Goal: Information Seeking & Learning: Learn about a topic

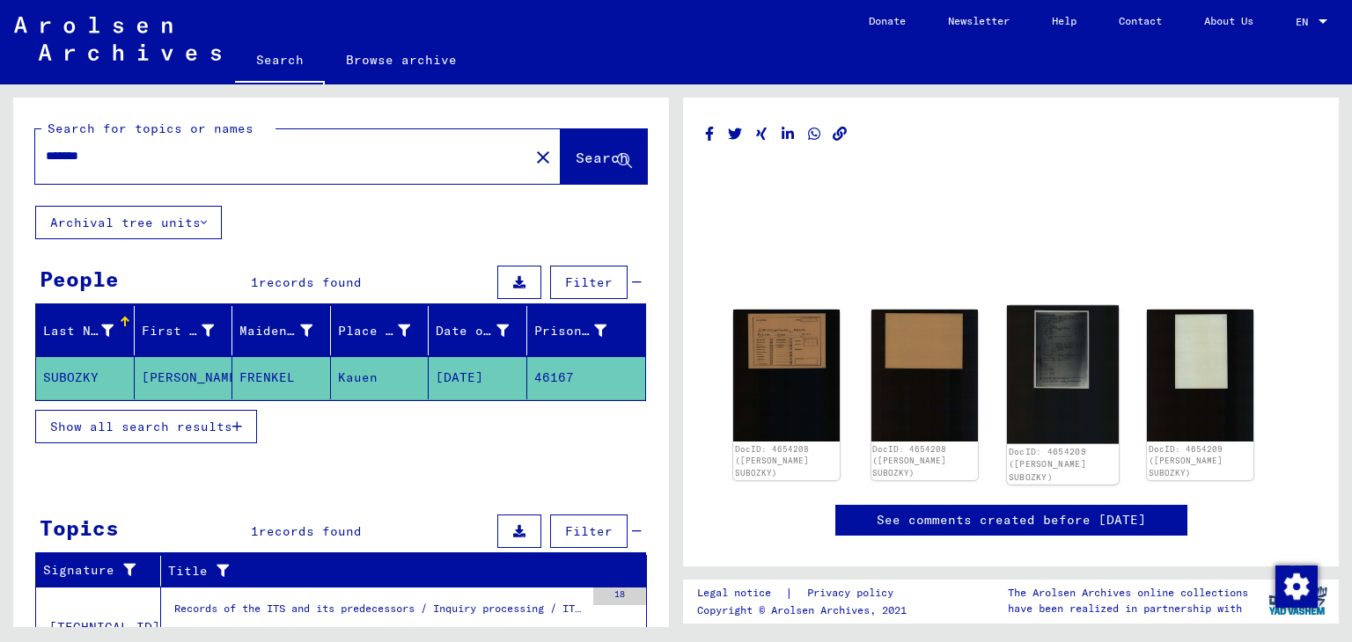
click at [1032, 336] on img at bounding box center [1062, 374] width 112 height 139
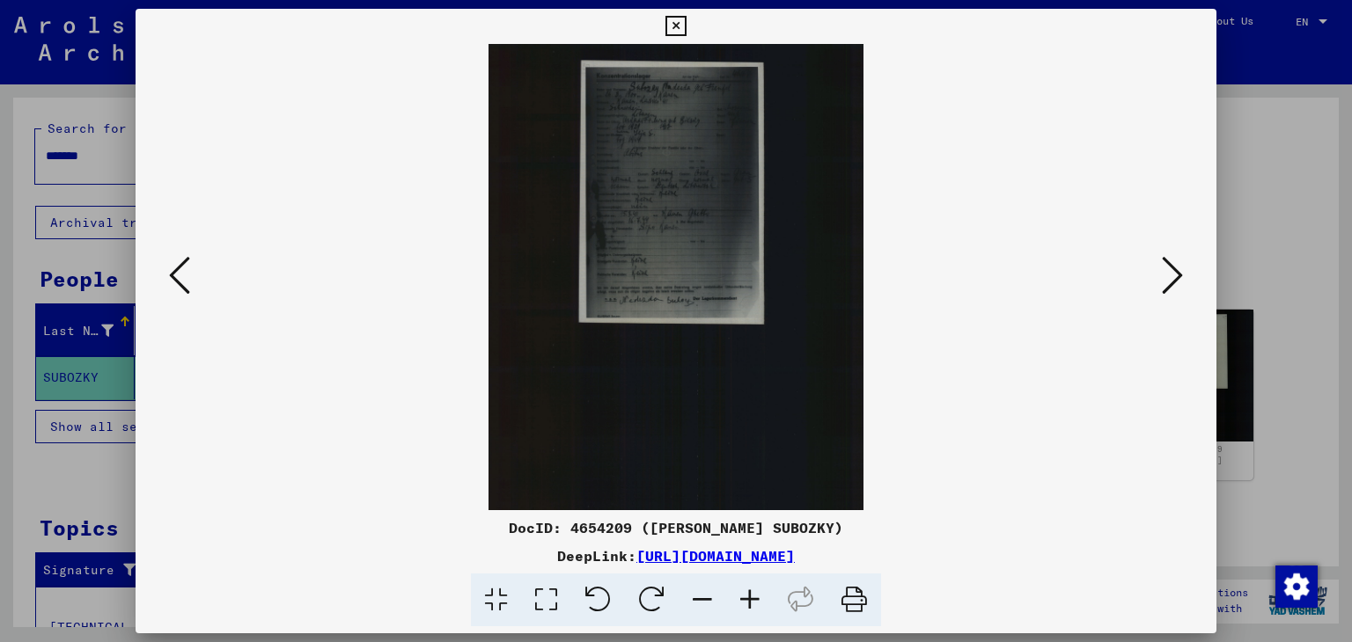
click at [762, 596] on icon at bounding box center [750, 601] width 48 height 54
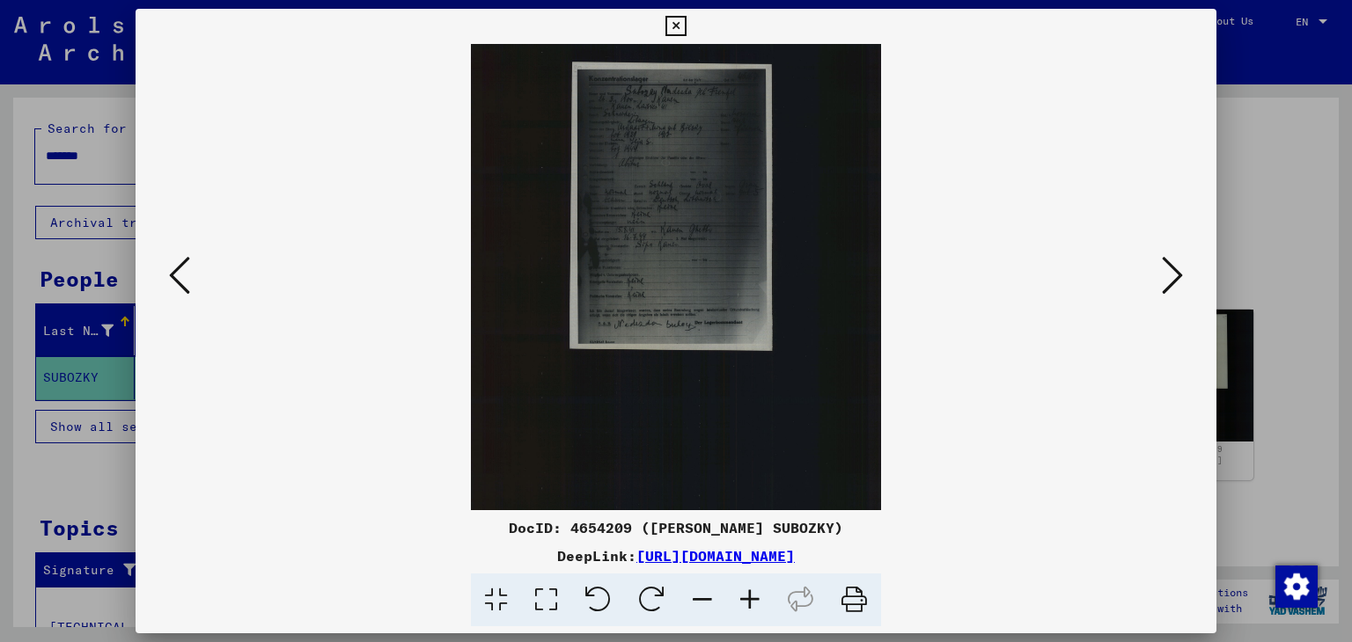
click at [750, 602] on icon at bounding box center [750, 601] width 48 height 54
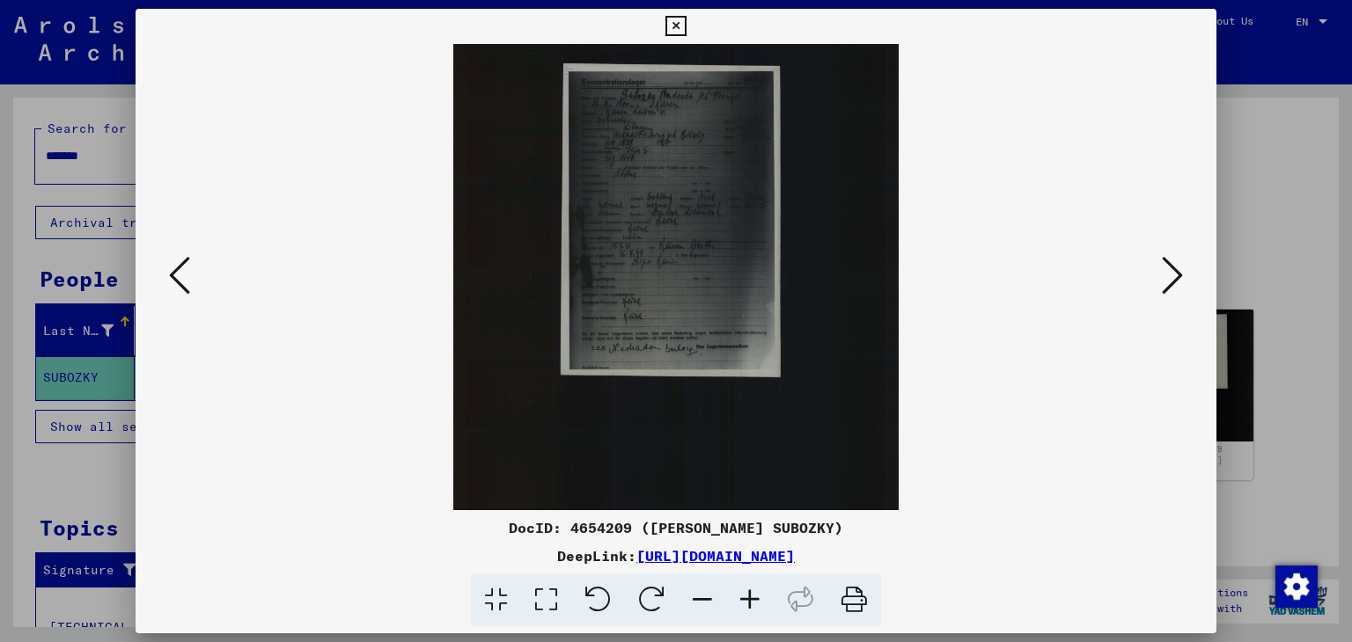
click at [749, 601] on icon at bounding box center [750, 601] width 48 height 54
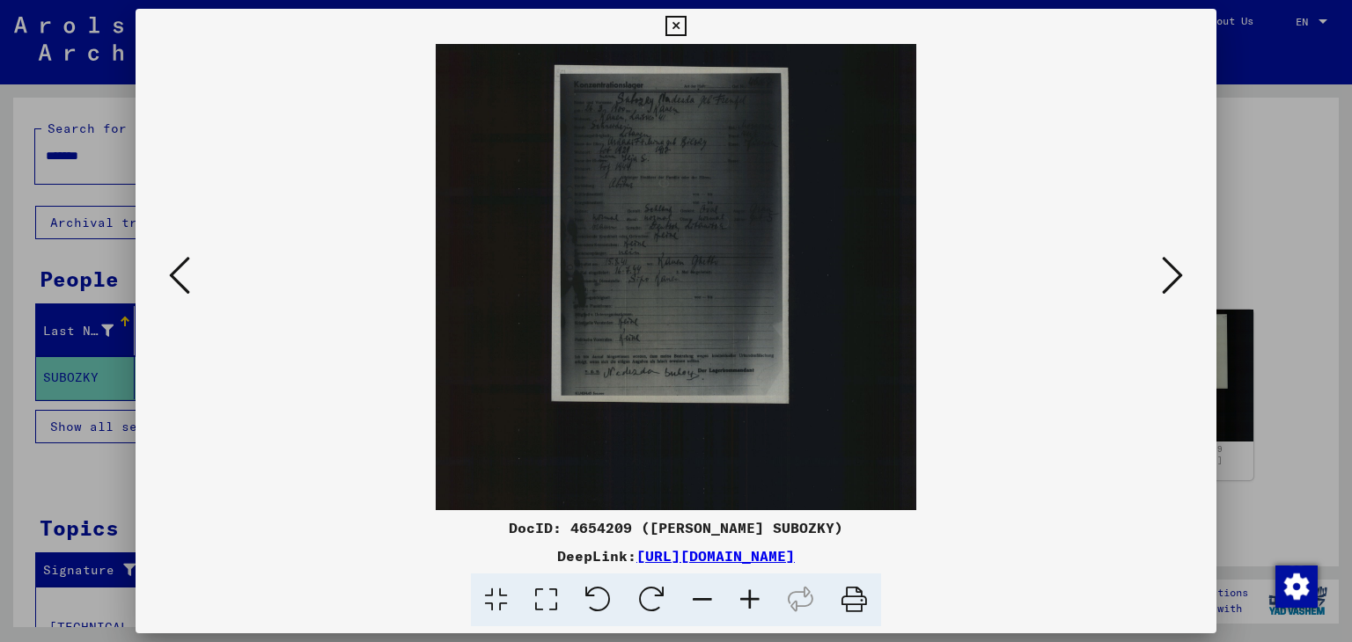
click at [749, 601] on icon at bounding box center [750, 601] width 48 height 54
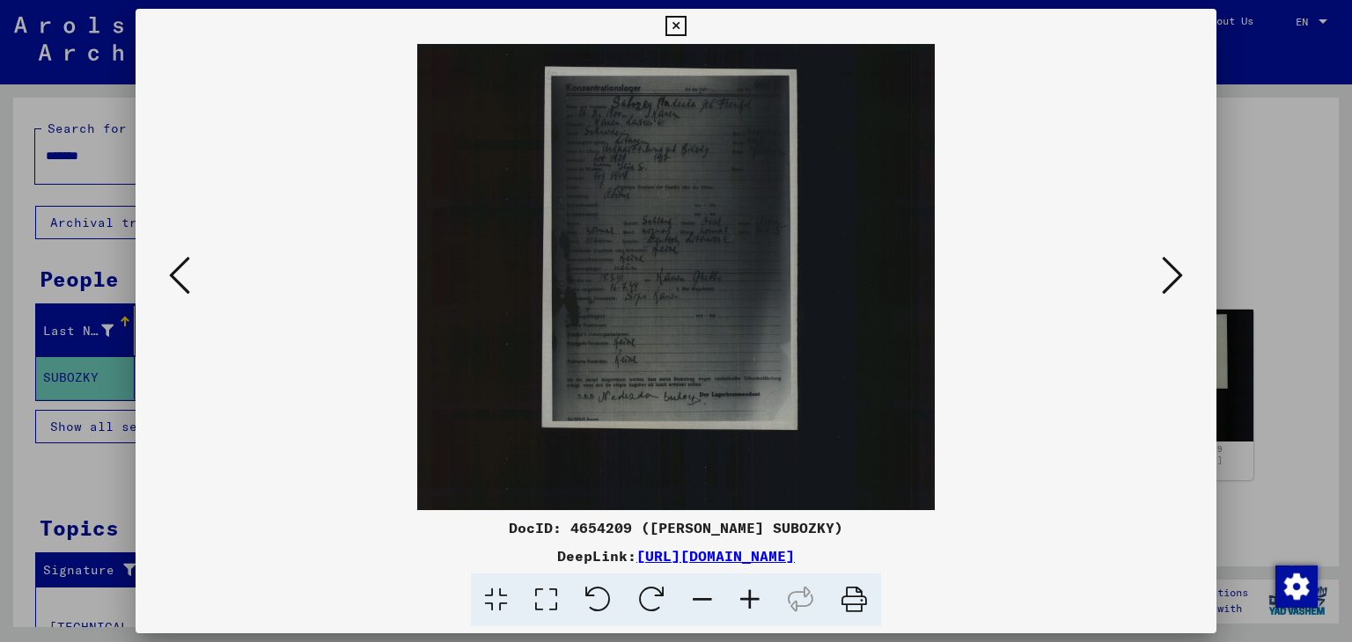
click at [750, 602] on icon at bounding box center [750, 601] width 48 height 54
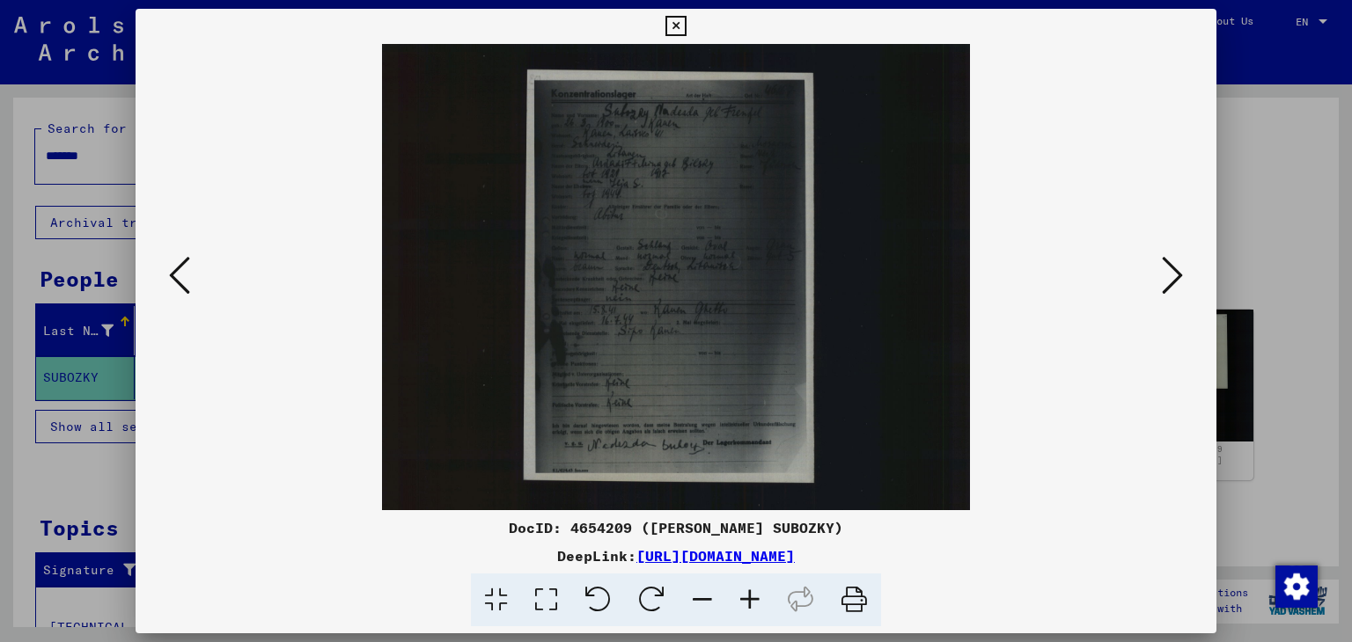
click at [751, 601] on icon at bounding box center [750, 601] width 48 height 54
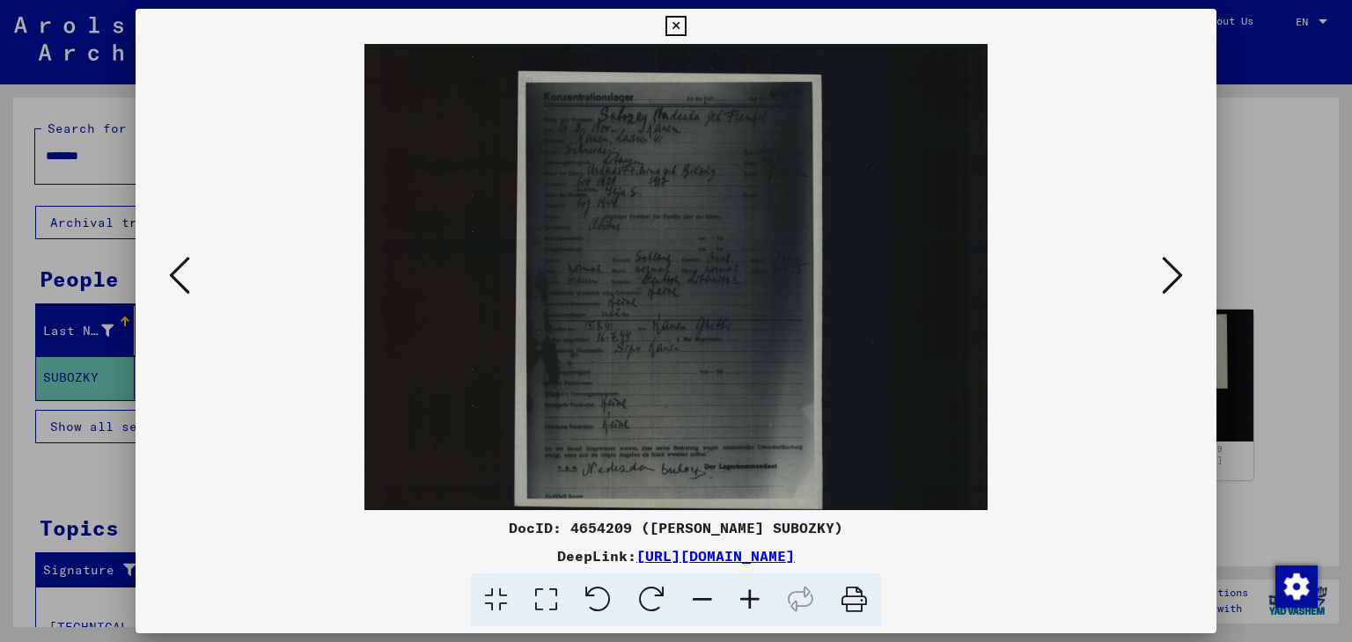
click at [751, 601] on icon at bounding box center [750, 601] width 48 height 54
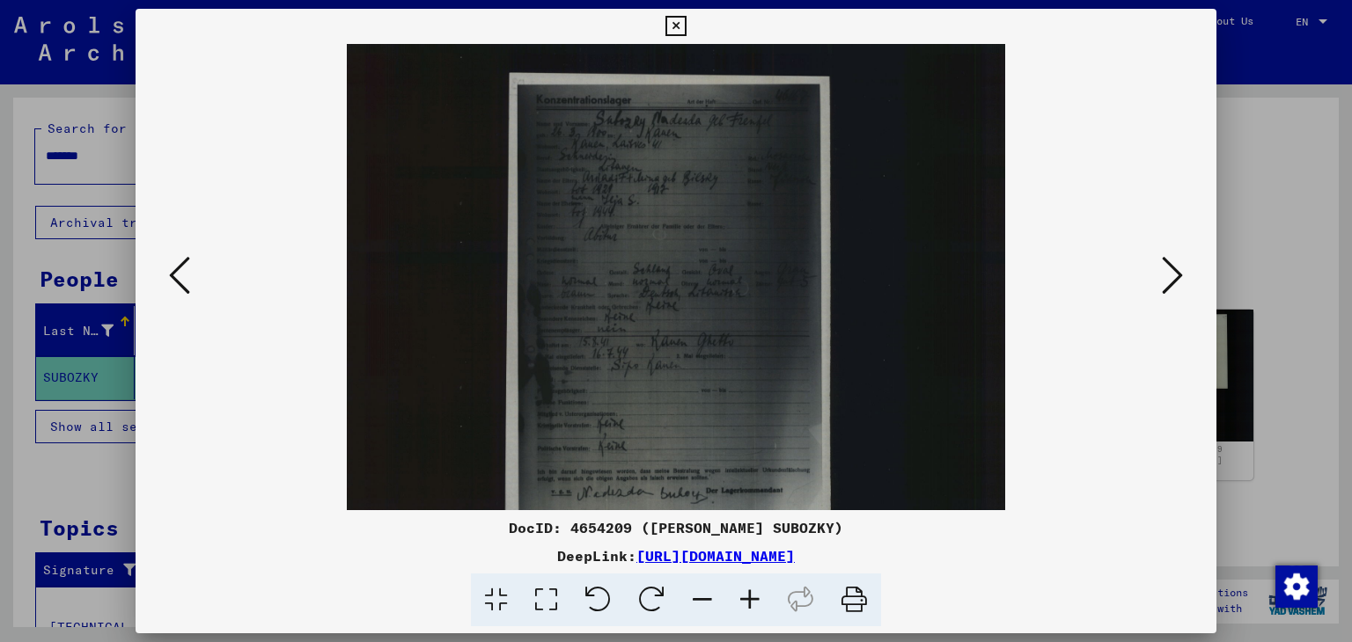
click at [751, 600] on icon at bounding box center [750, 601] width 48 height 54
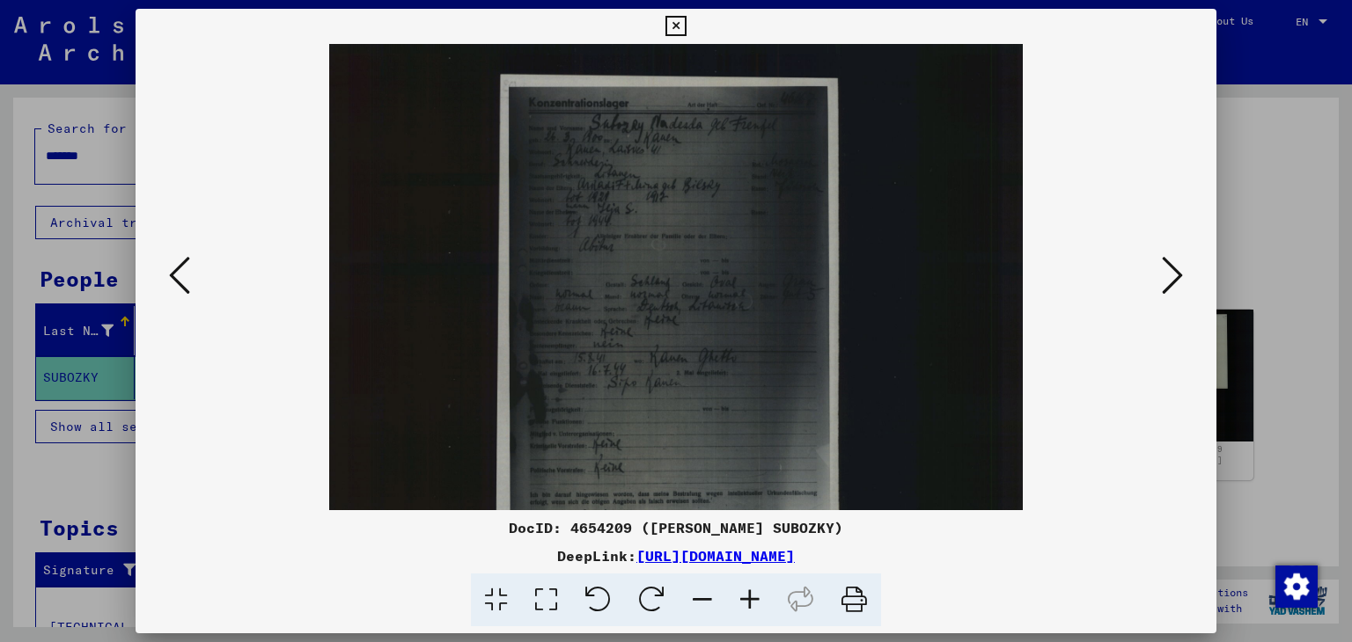
click at [751, 599] on icon at bounding box center [750, 601] width 48 height 54
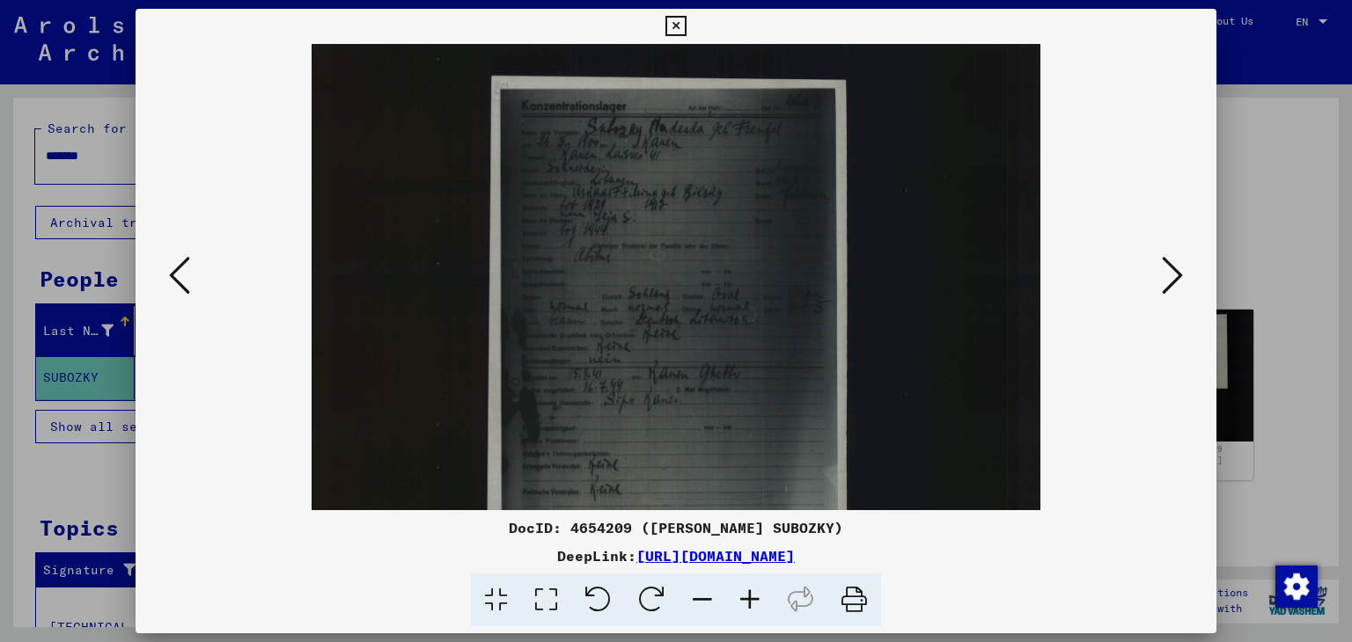
click at [753, 598] on icon at bounding box center [750, 601] width 48 height 54
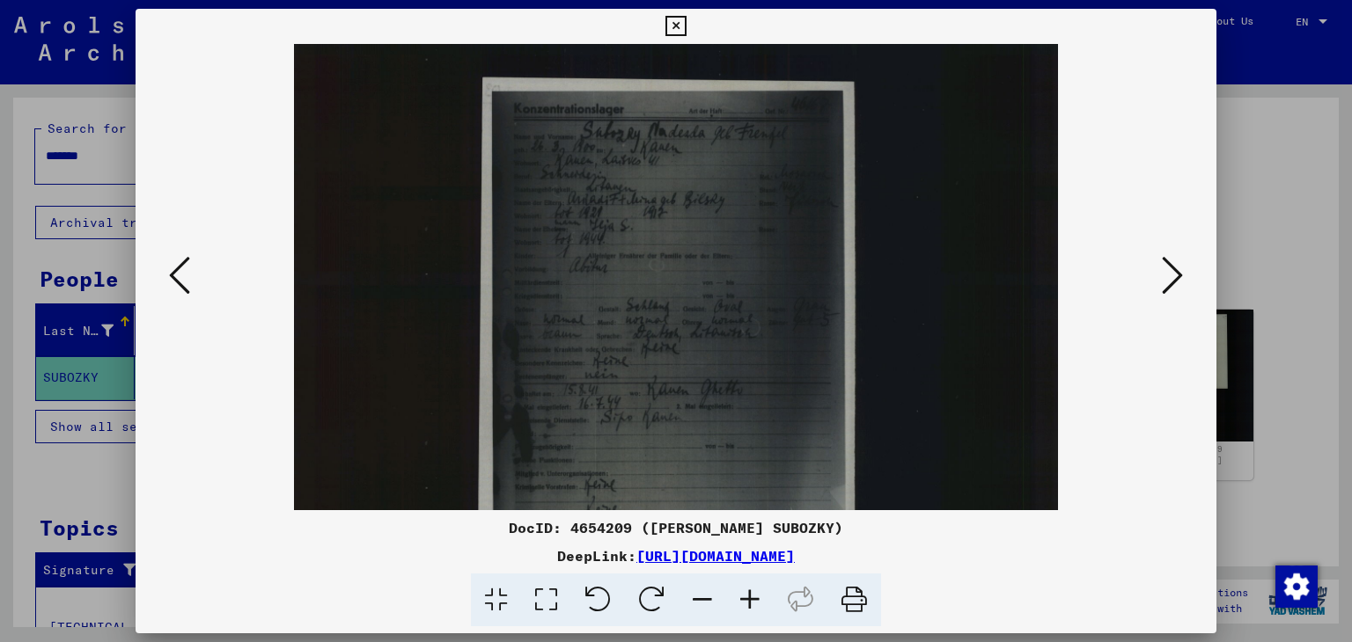
click at [755, 598] on icon at bounding box center [750, 601] width 48 height 54
click at [757, 599] on icon at bounding box center [750, 601] width 48 height 54
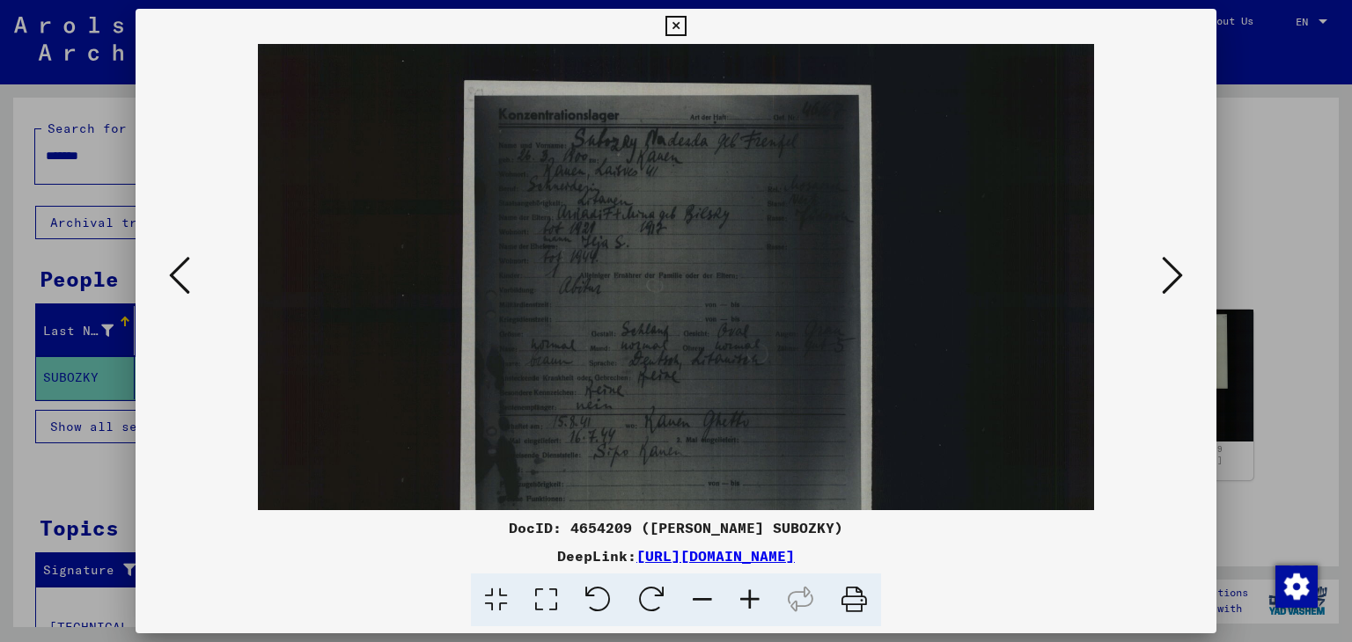
click at [757, 600] on icon at bounding box center [750, 601] width 48 height 54
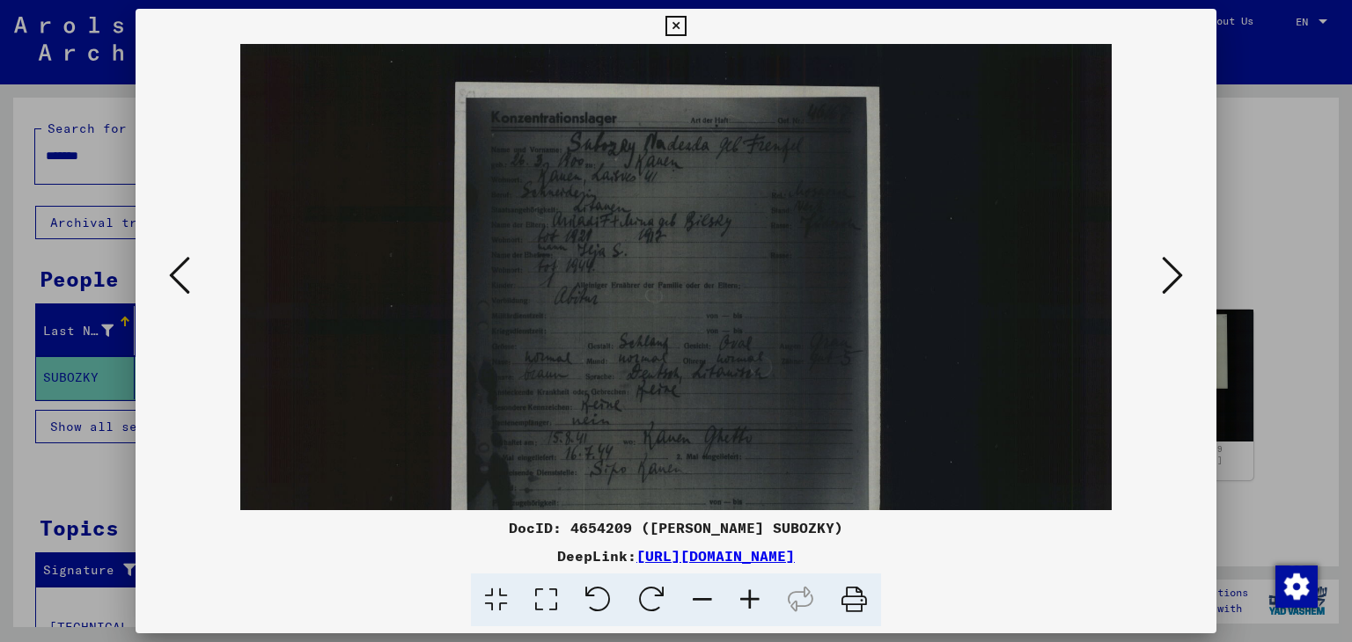
click at [758, 602] on icon at bounding box center [750, 601] width 48 height 54
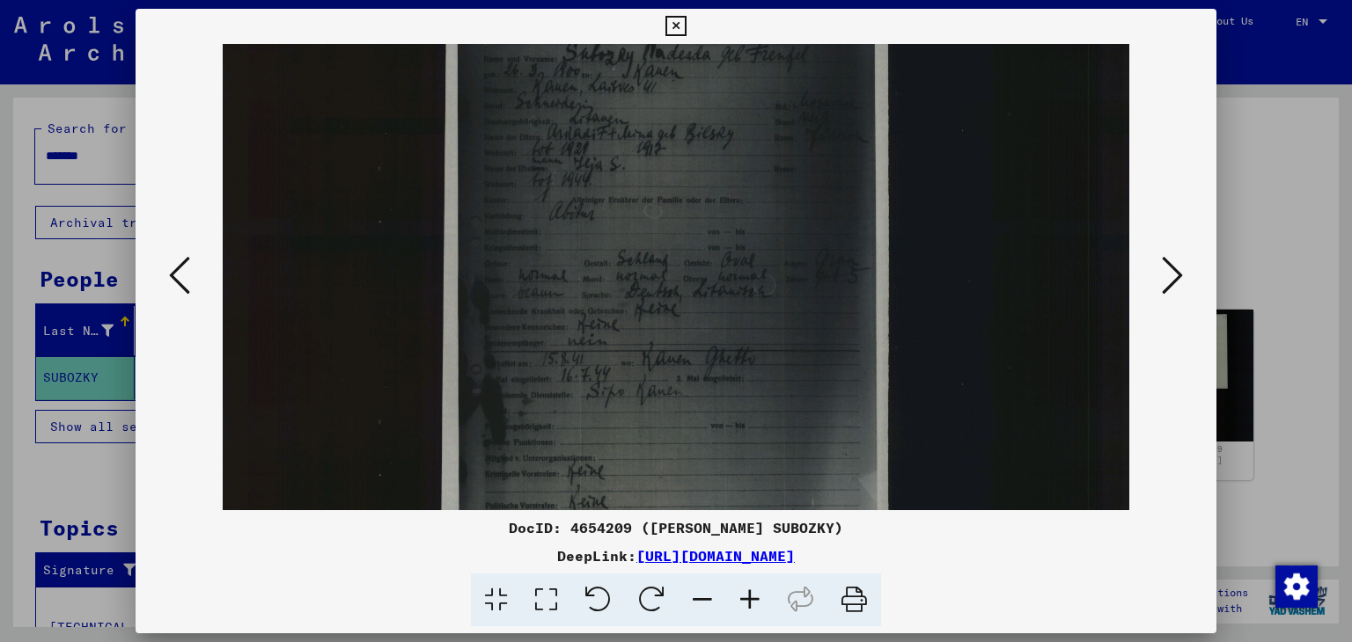
scroll to position [99, 0]
drag, startPoint x: 741, startPoint y: 430, endPoint x: 744, endPoint y: 332, distance: 98.6
click at [744, 332] on img at bounding box center [676, 508] width 906 height 1126
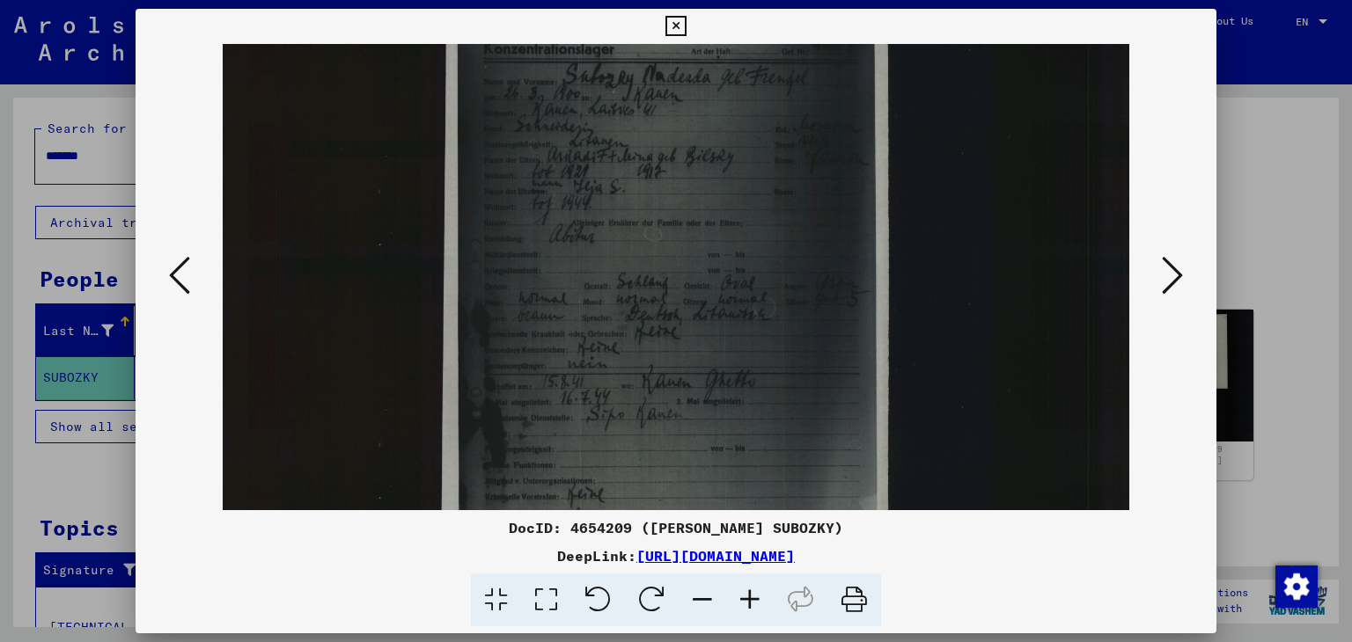
scroll to position [77, 0]
drag, startPoint x: 859, startPoint y: 213, endPoint x: 869, endPoint y: 216, distance: 10.9
click at [869, 216] on img at bounding box center [676, 530] width 906 height 1126
click at [693, 597] on icon at bounding box center [702, 601] width 48 height 54
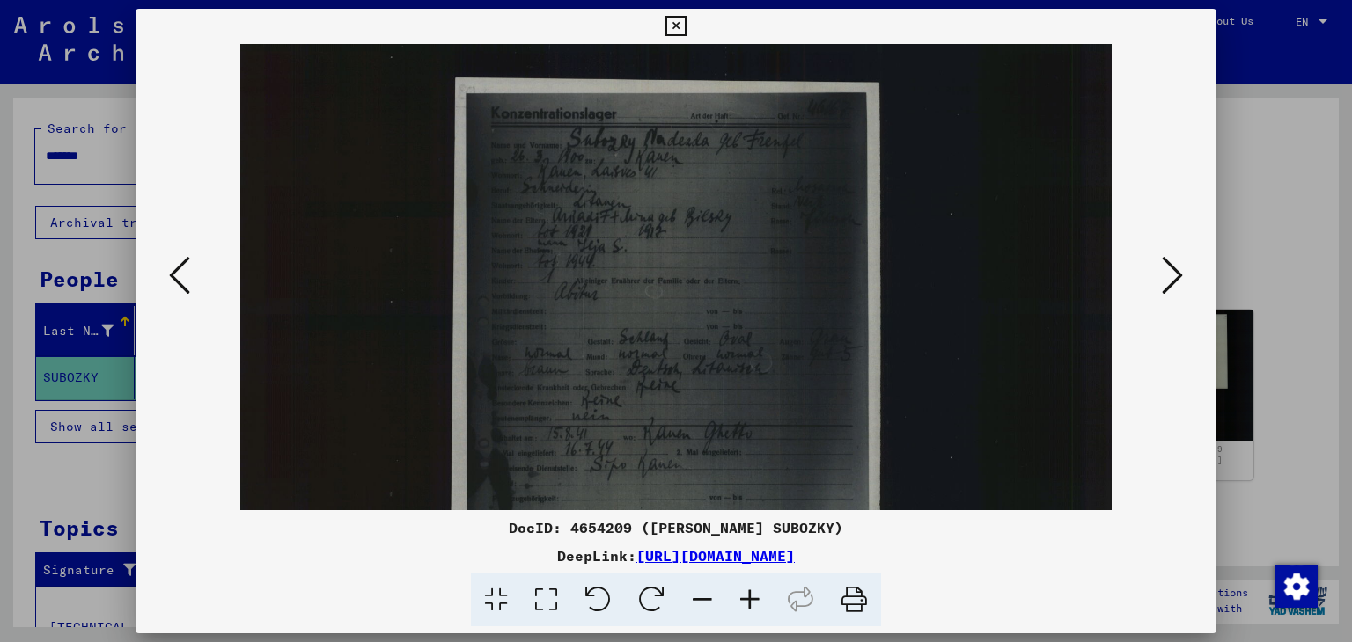
scroll to position [2, 0]
drag, startPoint x: 792, startPoint y: 342, endPoint x: 809, endPoint y: 427, distance: 86.1
click at [809, 427] on img at bounding box center [675, 583] width 870 height 1082
click at [752, 597] on icon at bounding box center [750, 601] width 48 height 54
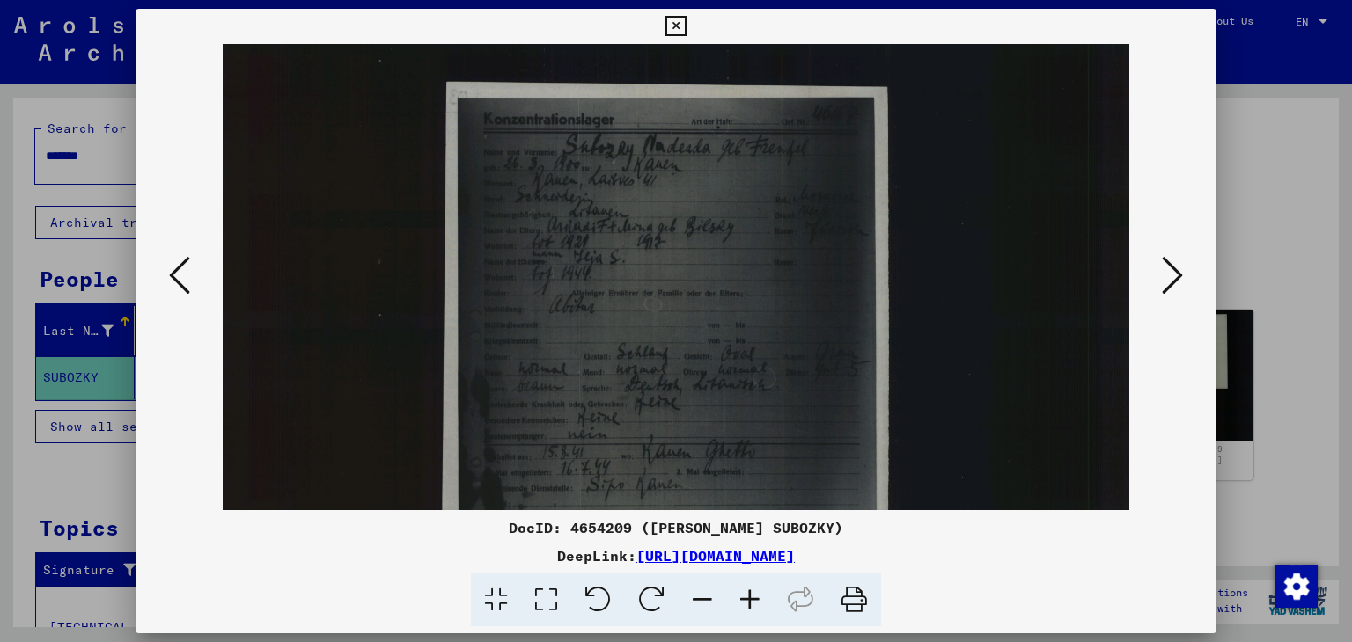
click at [752, 597] on icon at bounding box center [750, 601] width 48 height 54
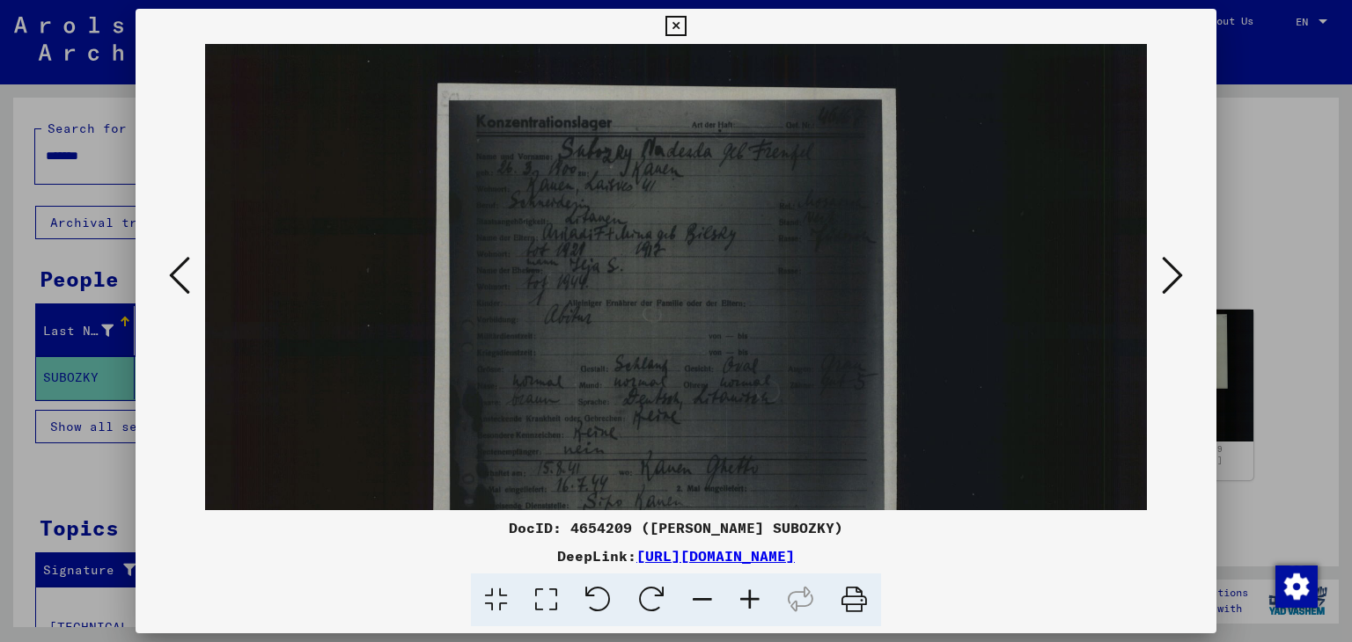
click at [752, 597] on icon at bounding box center [750, 601] width 48 height 54
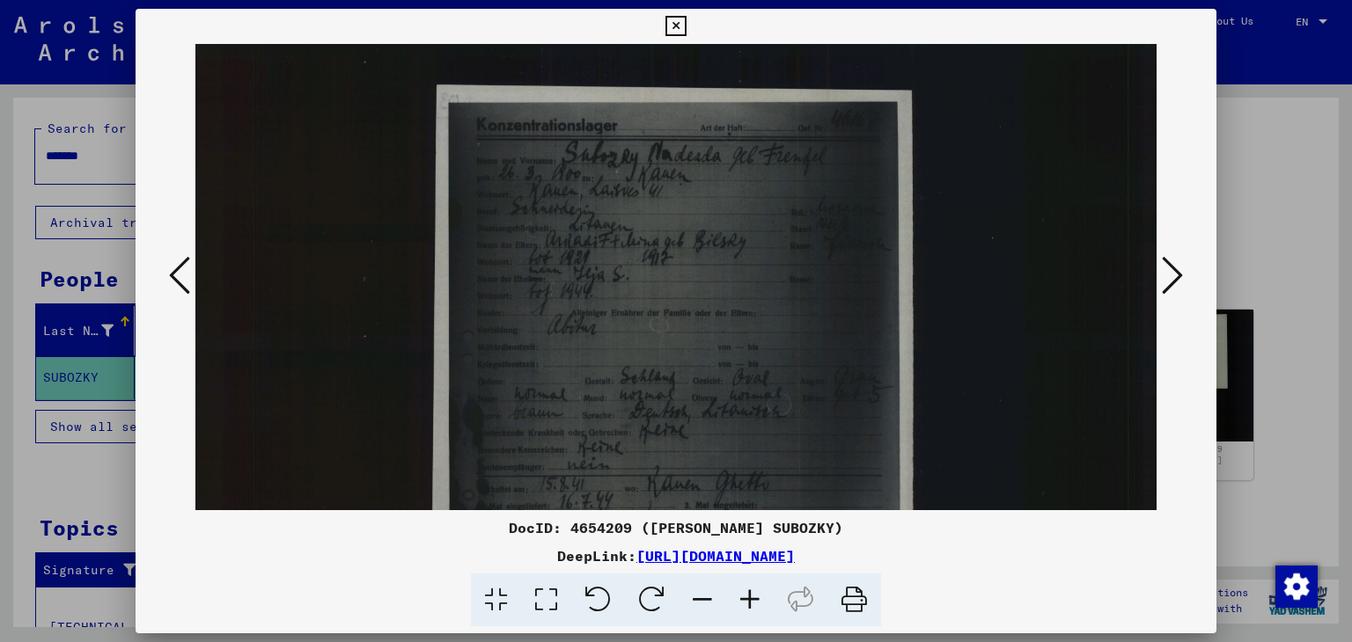
click at [752, 598] on icon at bounding box center [750, 601] width 48 height 54
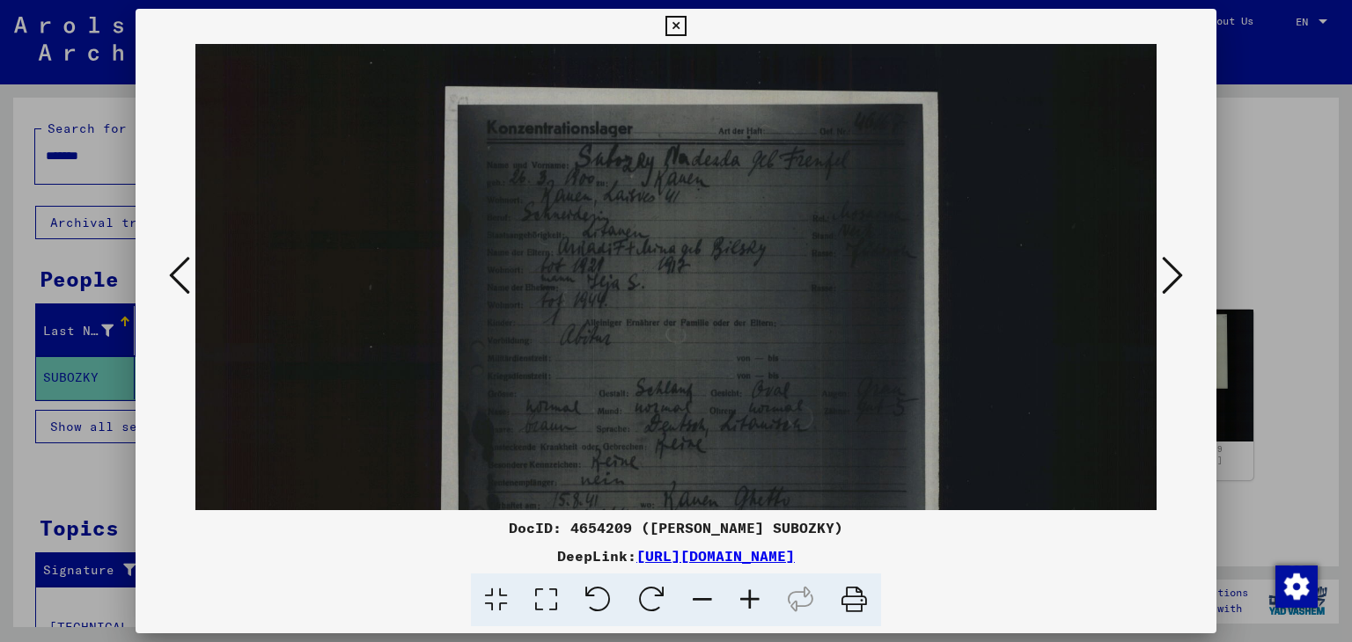
click at [752, 599] on icon at bounding box center [750, 601] width 48 height 54
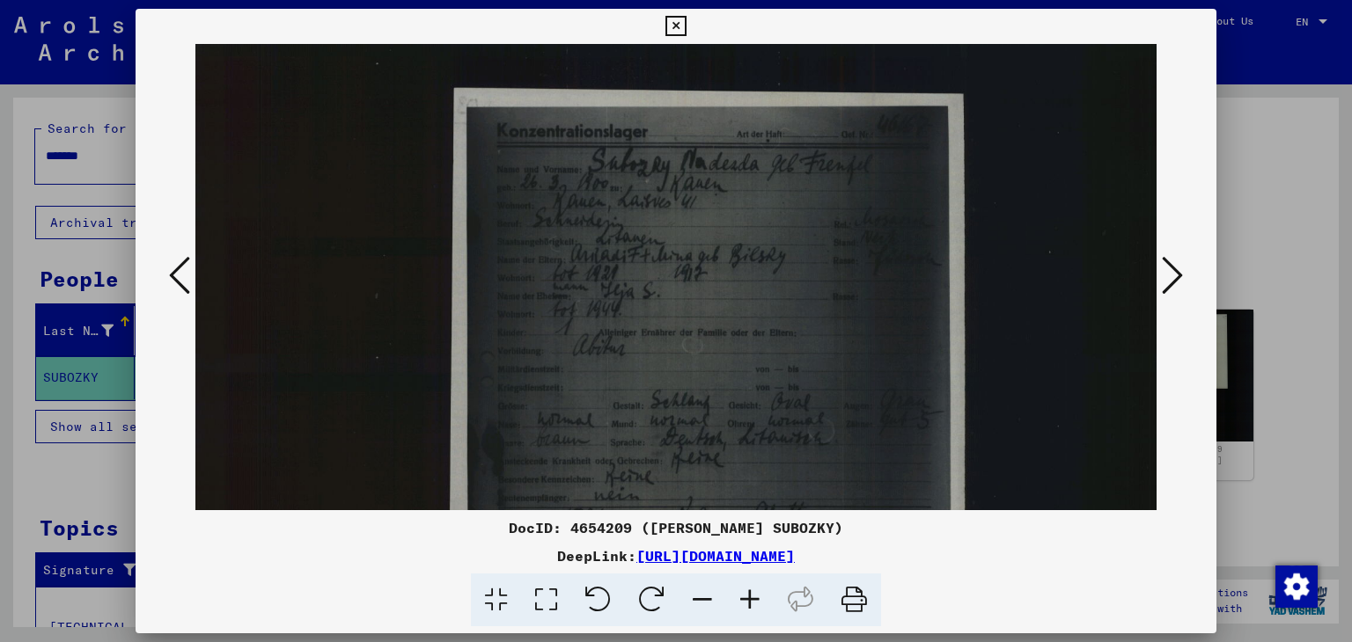
click at [752, 599] on icon at bounding box center [750, 601] width 48 height 54
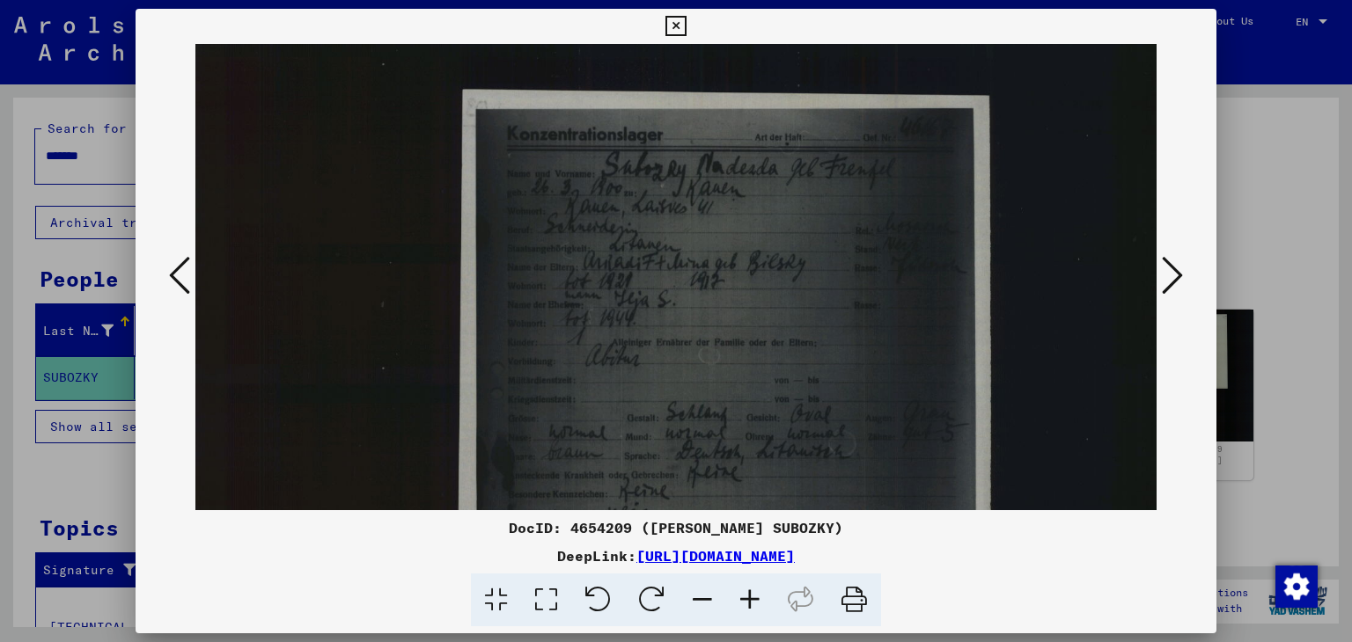
click at [752, 599] on icon at bounding box center [750, 601] width 48 height 54
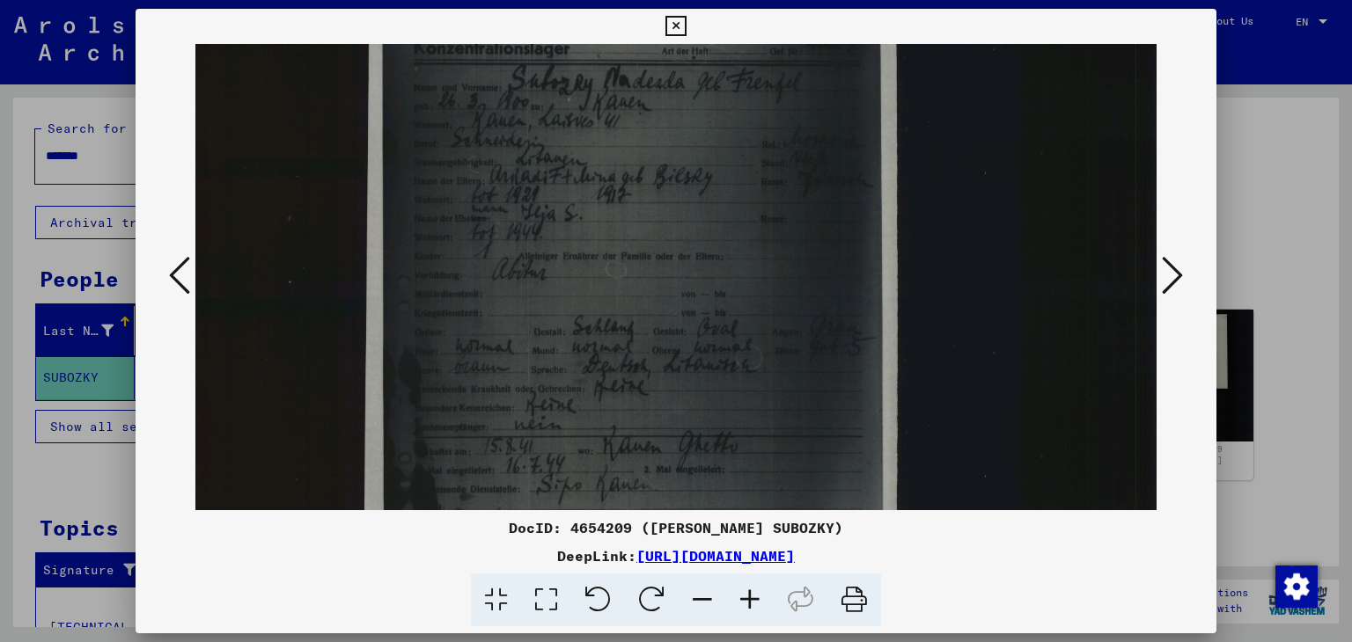
scroll to position [70, 121]
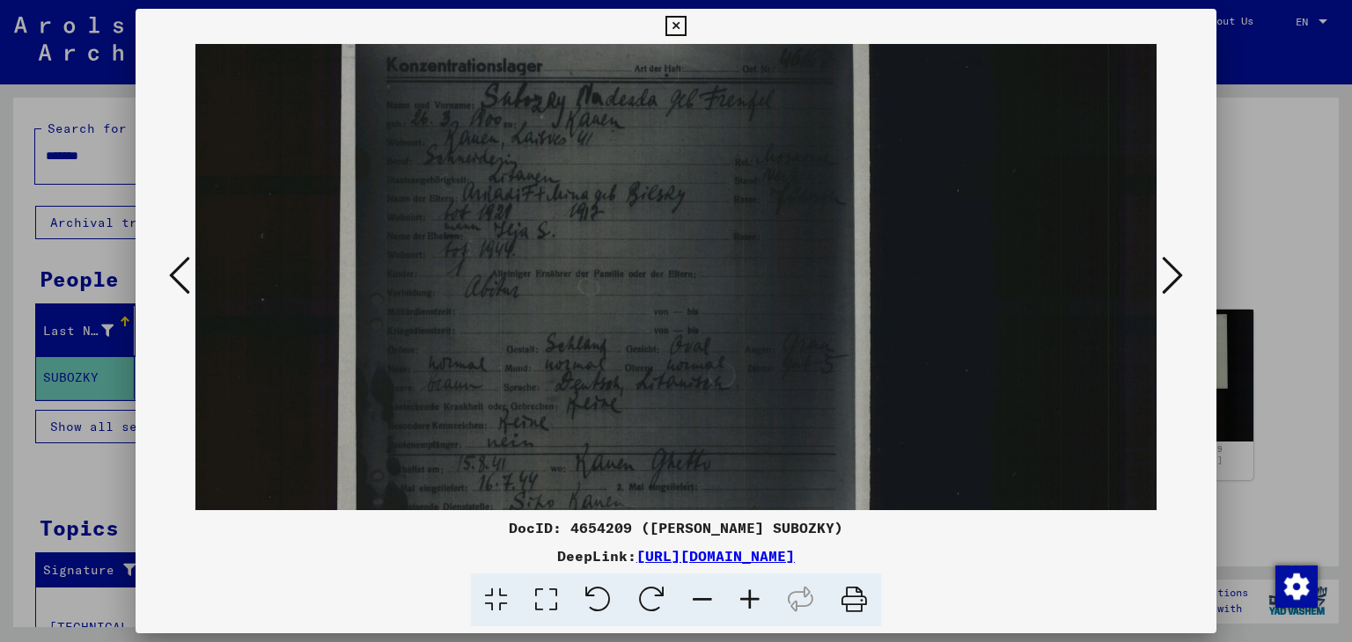
drag, startPoint x: 799, startPoint y: 436, endPoint x: 632, endPoint y: 388, distance: 173.8
click at [632, 388] on img at bounding box center [616, 647] width 1083 height 1346
click at [677, 28] on icon at bounding box center [675, 26] width 20 height 21
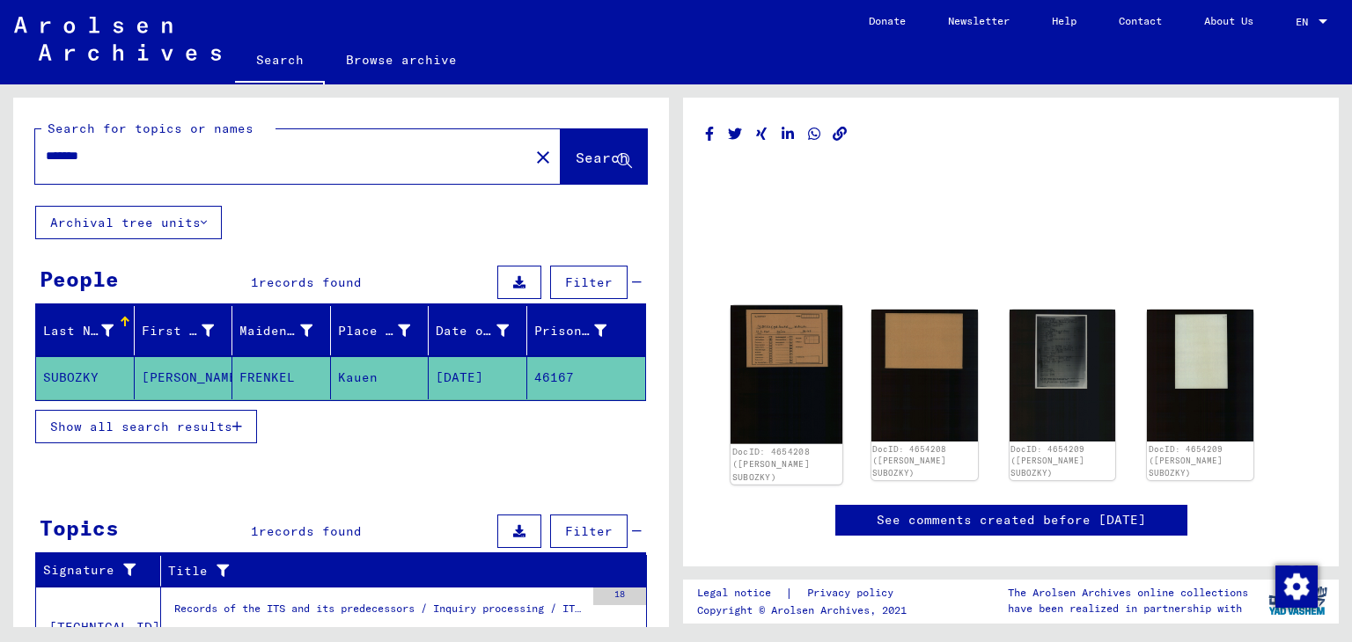
click at [799, 349] on img at bounding box center [786, 374] width 112 height 139
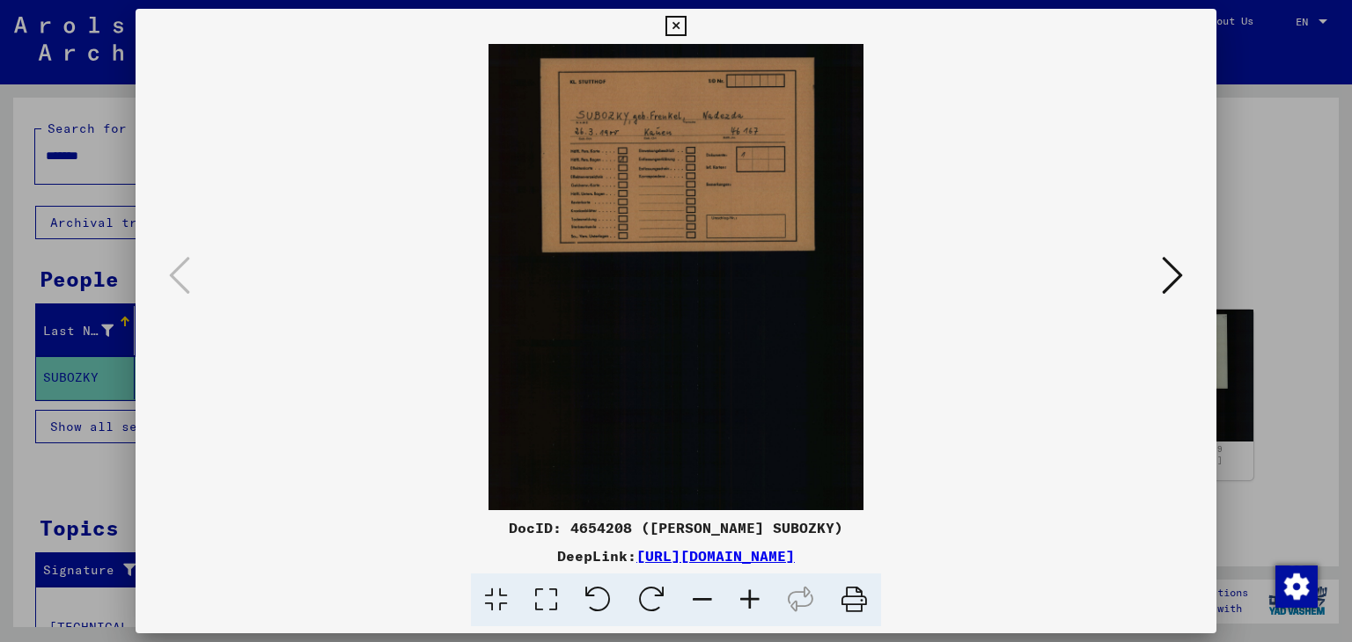
click at [1168, 280] on icon at bounding box center [1172, 275] width 21 height 42
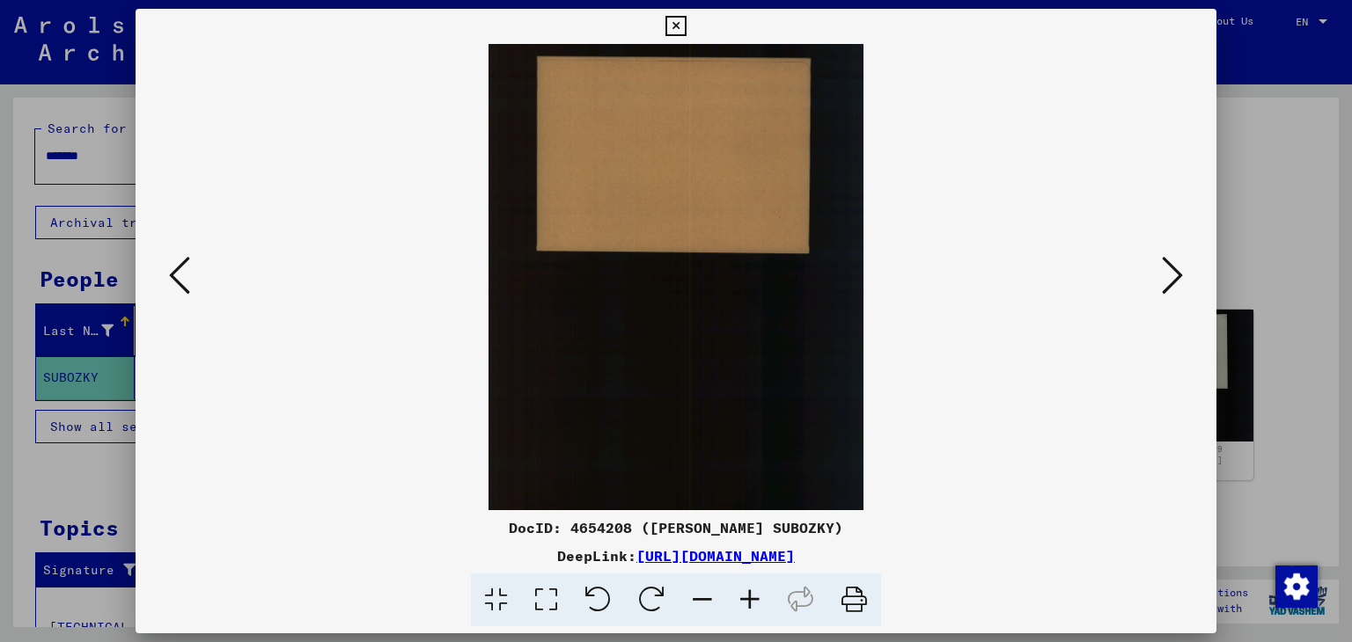
click at [1168, 280] on icon at bounding box center [1172, 275] width 21 height 42
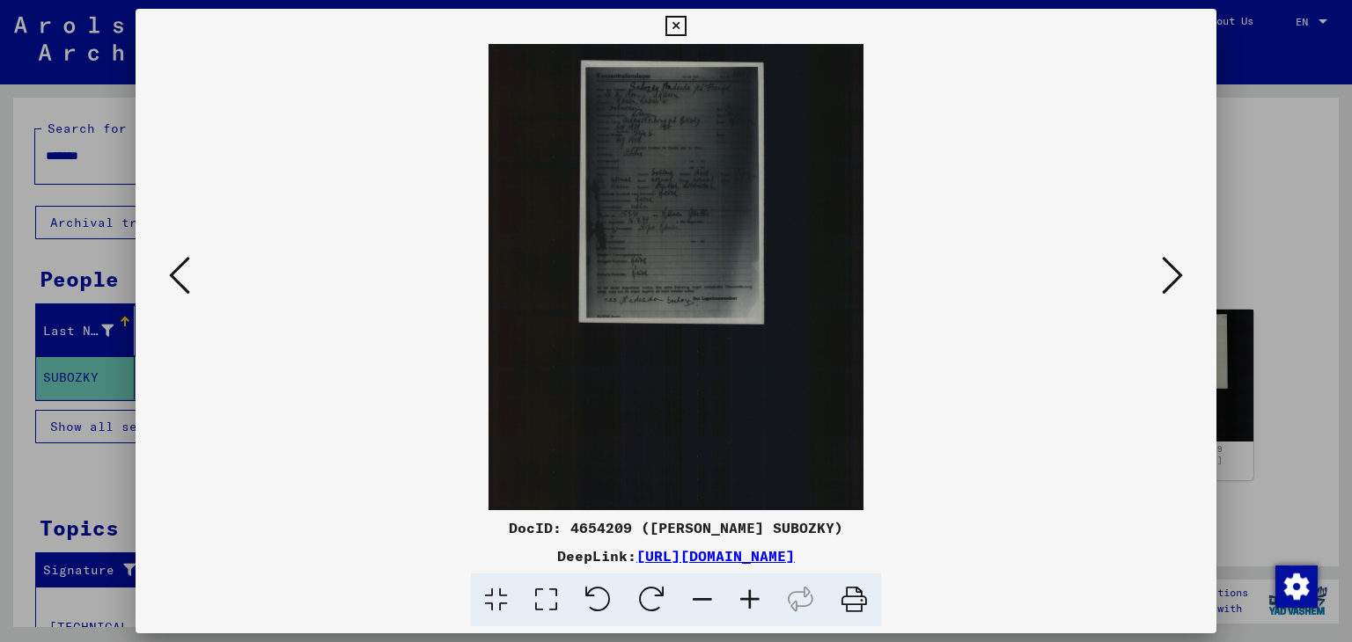
click at [1168, 280] on icon at bounding box center [1172, 275] width 21 height 42
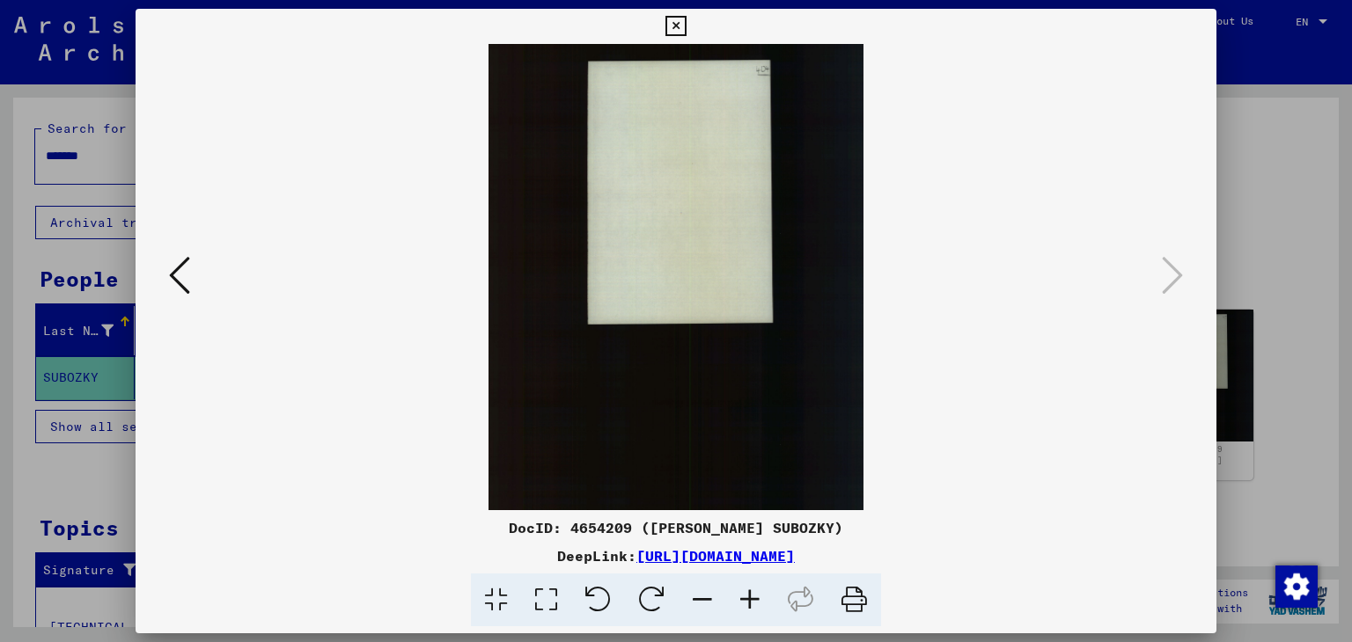
click at [680, 26] on icon at bounding box center [675, 26] width 20 height 21
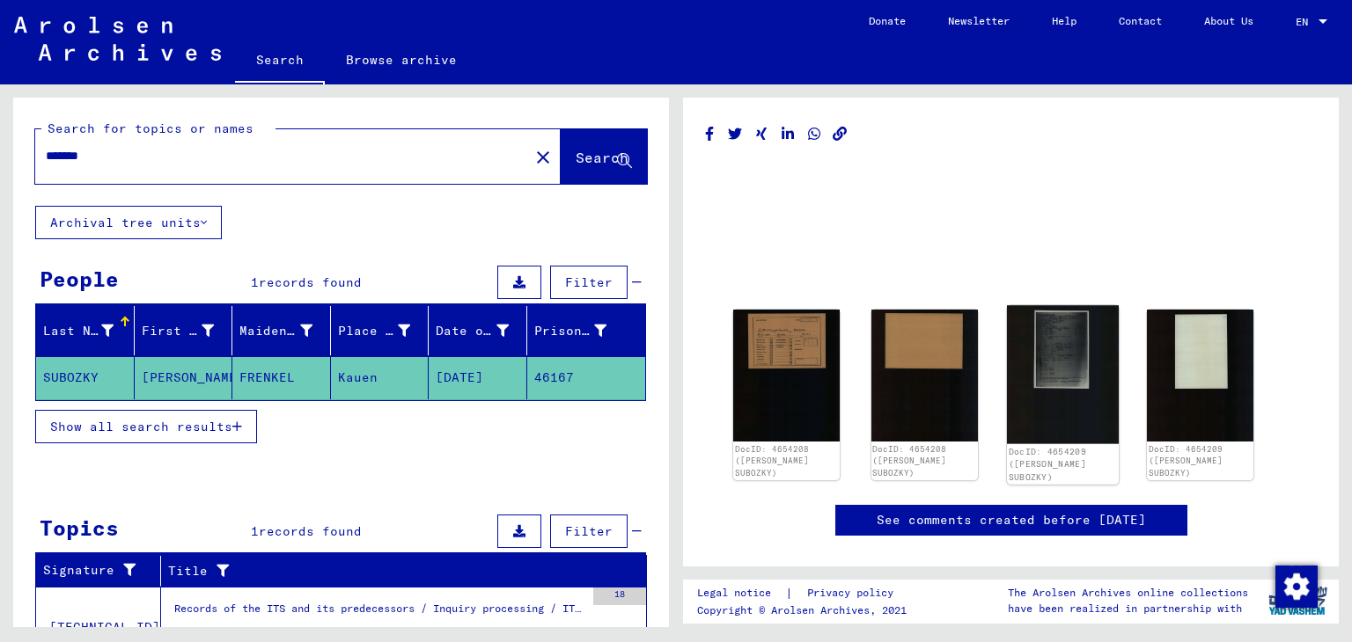
click at [1045, 361] on img at bounding box center [1062, 374] width 112 height 139
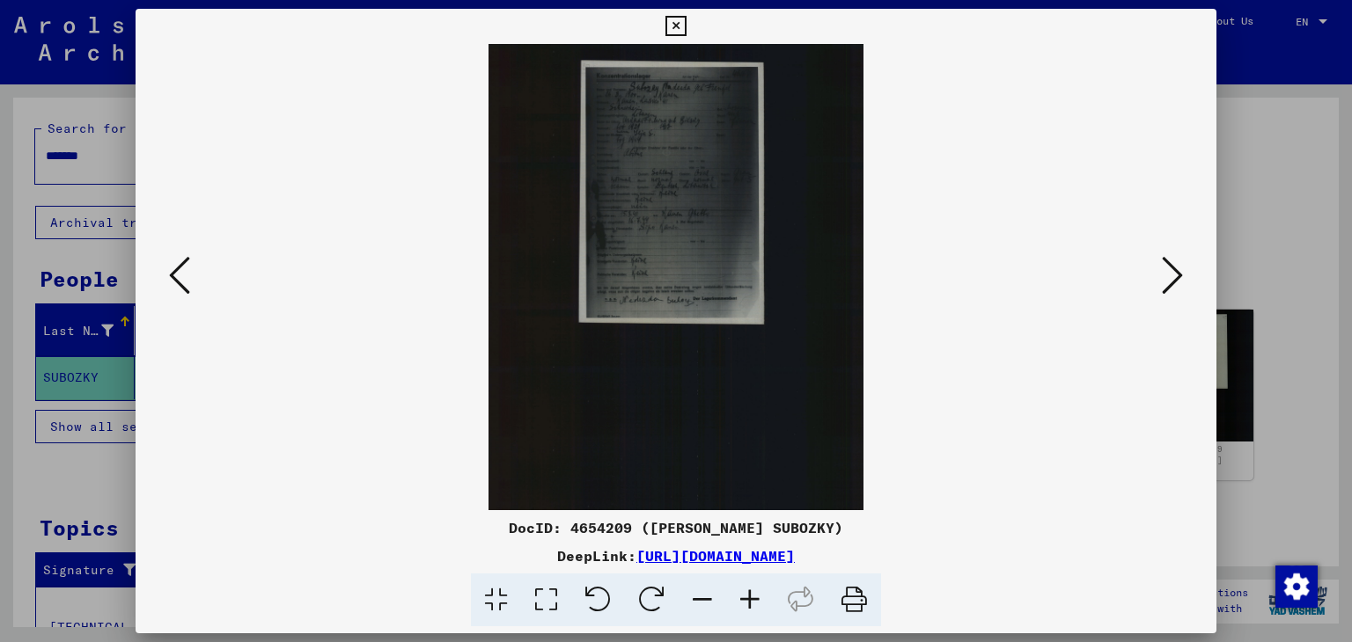
click at [747, 608] on icon at bounding box center [750, 601] width 48 height 54
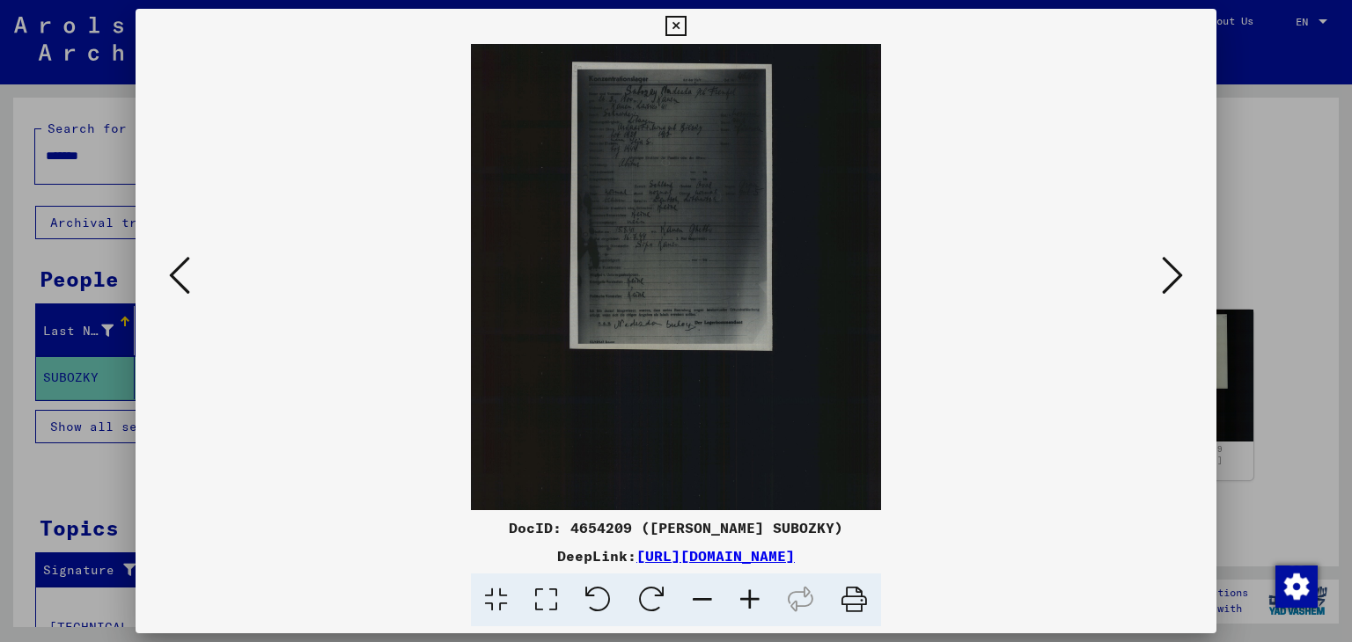
click at [747, 608] on icon at bounding box center [750, 601] width 48 height 54
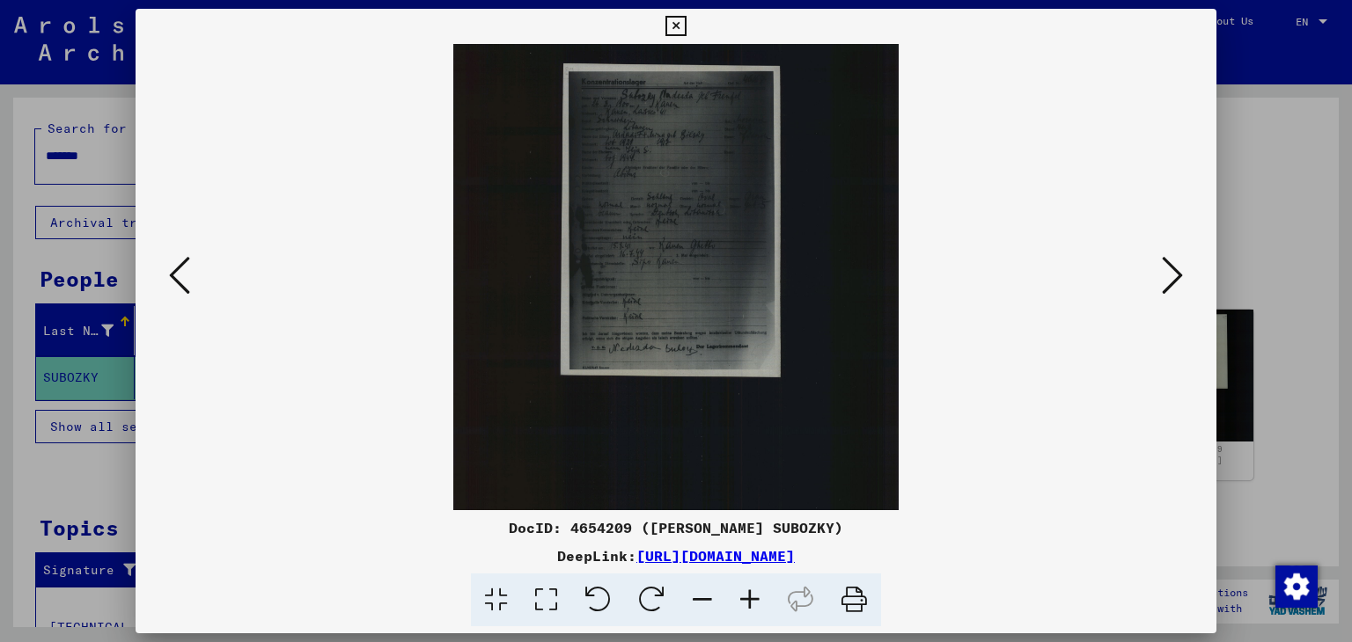
click at [747, 608] on icon at bounding box center [750, 601] width 48 height 54
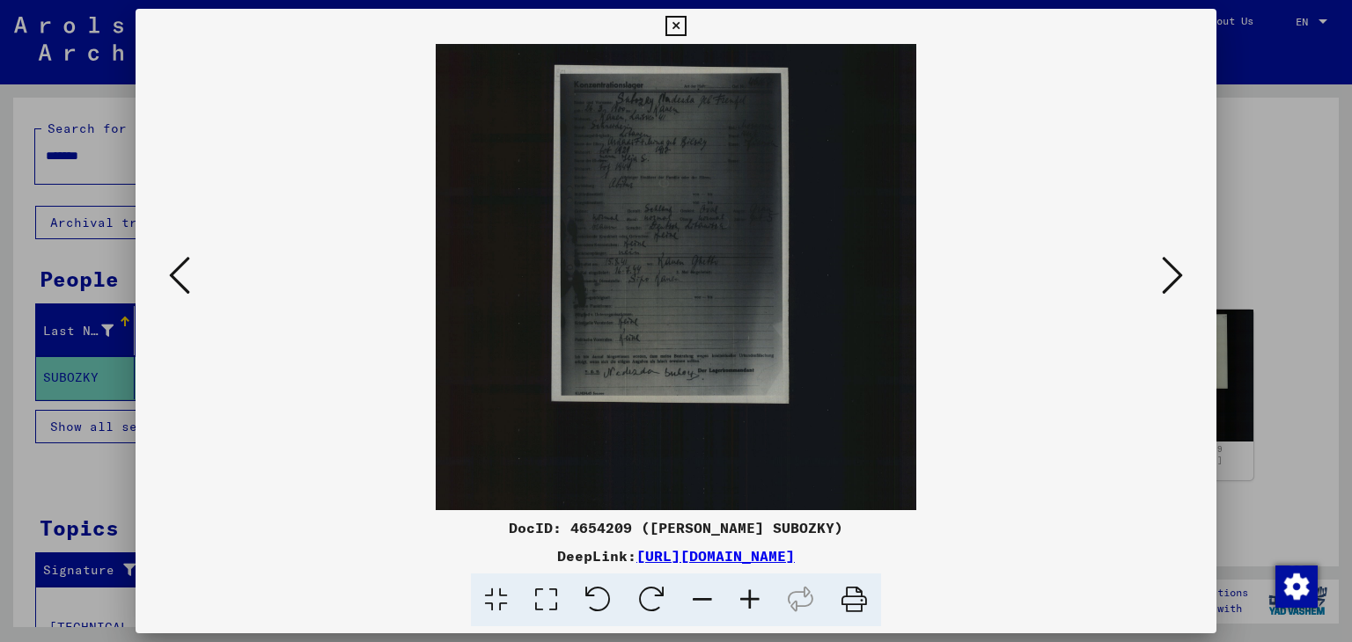
click at [747, 608] on icon at bounding box center [750, 601] width 48 height 54
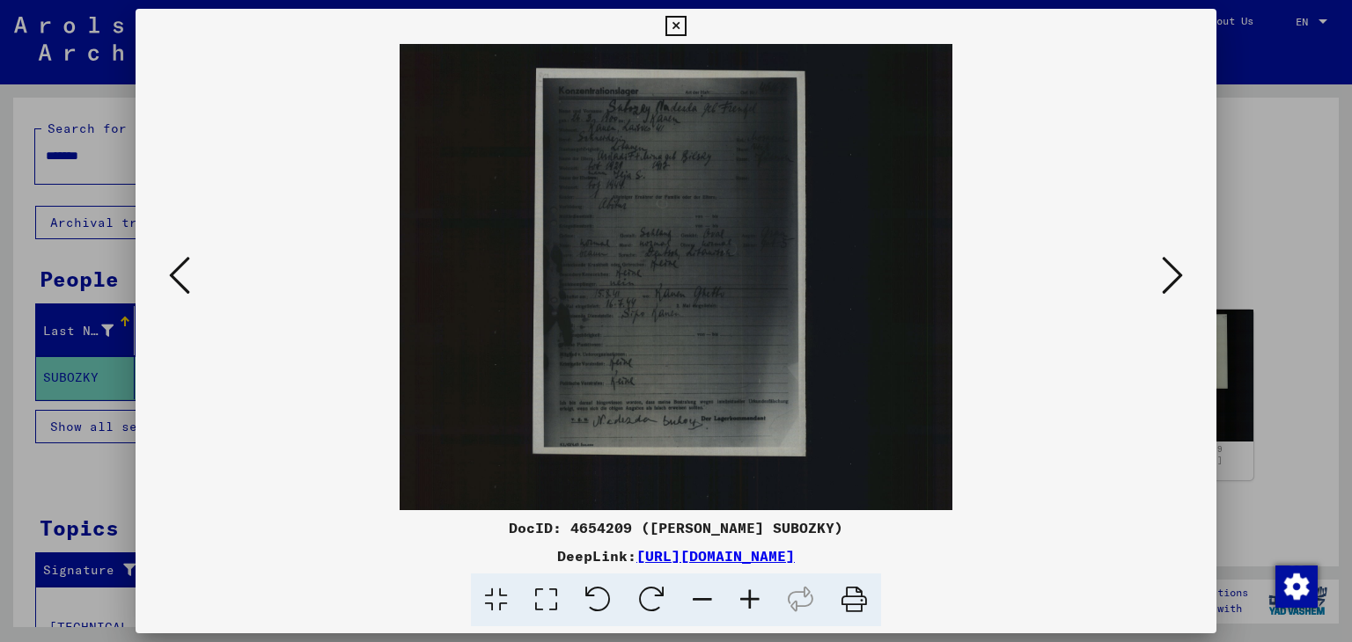
click at [747, 608] on icon at bounding box center [750, 601] width 48 height 54
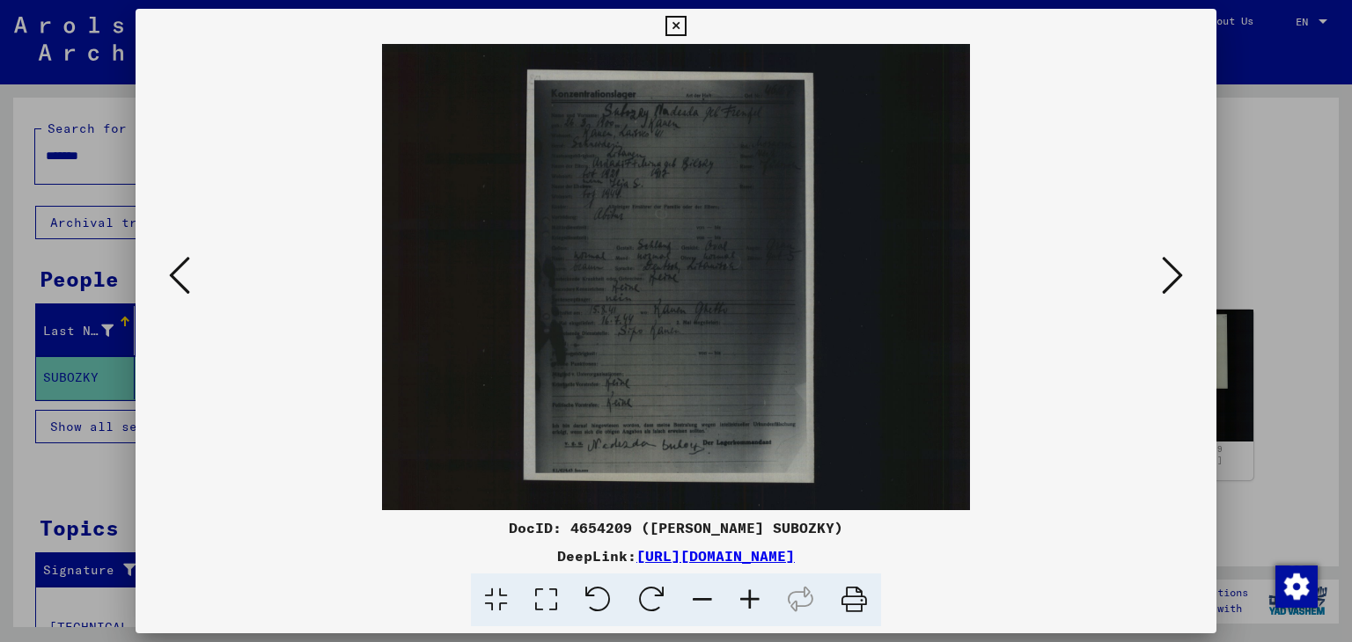
click at [747, 608] on icon at bounding box center [750, 601] width 48 height 54
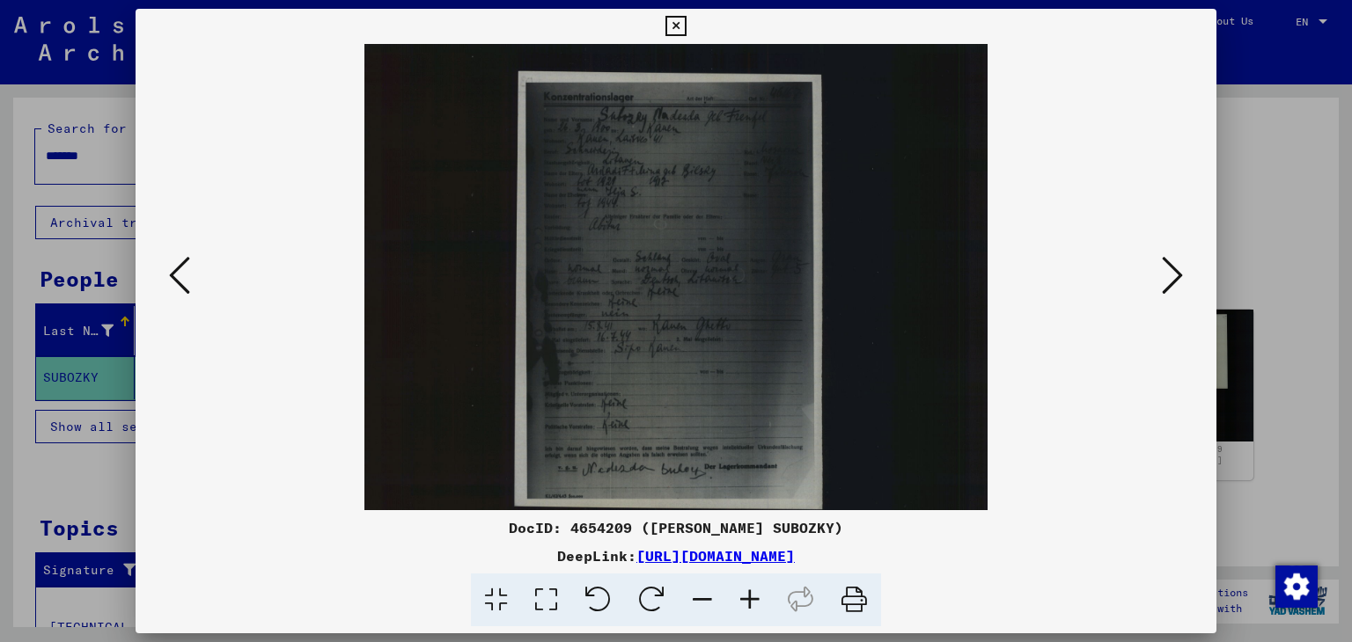
click at [747, 608] on icon at bounding box center [750, 601] width 48 height 54
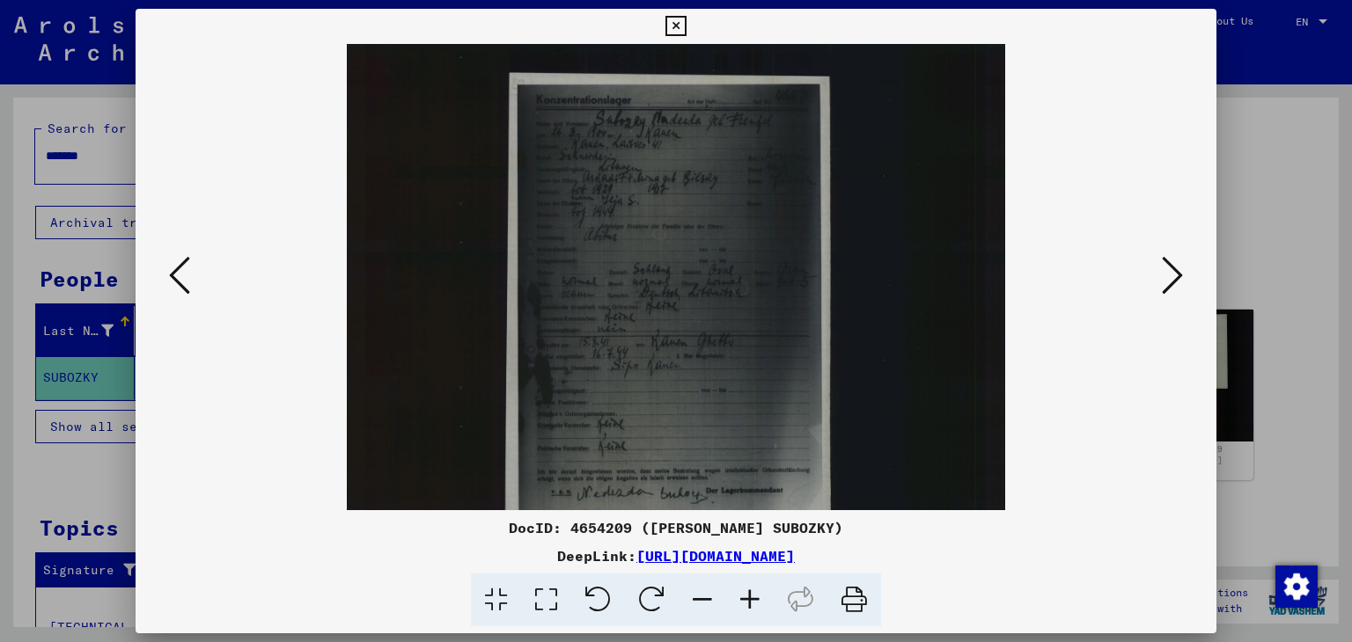
click at [747, 608] on icon at bounding box center [750, 601] width 48 height 54
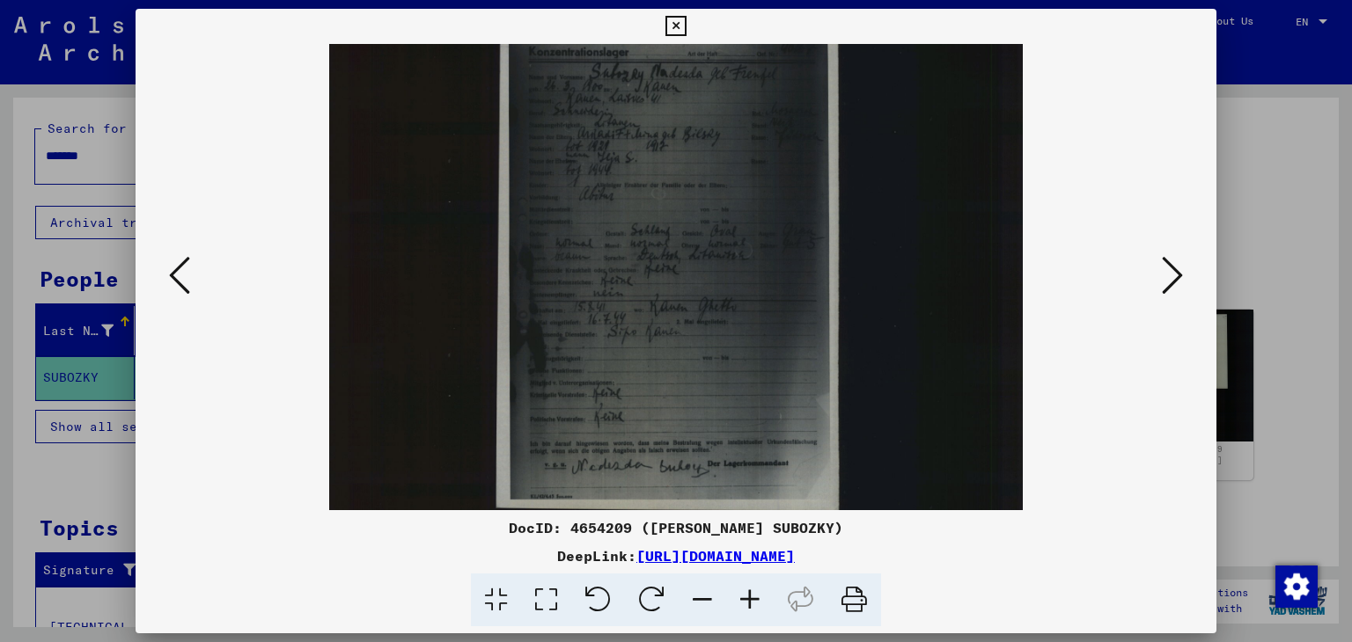
scroll to position [49, 0]
drag, startPoint x: 774, startPoint y: 407, endPoint x: 751, endPoint y: 363, distance: 50.8
click at [751, 363] on img at bounding box center [675, 426] width 693 height 862
click at [746, 605] on icon at bounding box center [750, 601] width 48 height 54
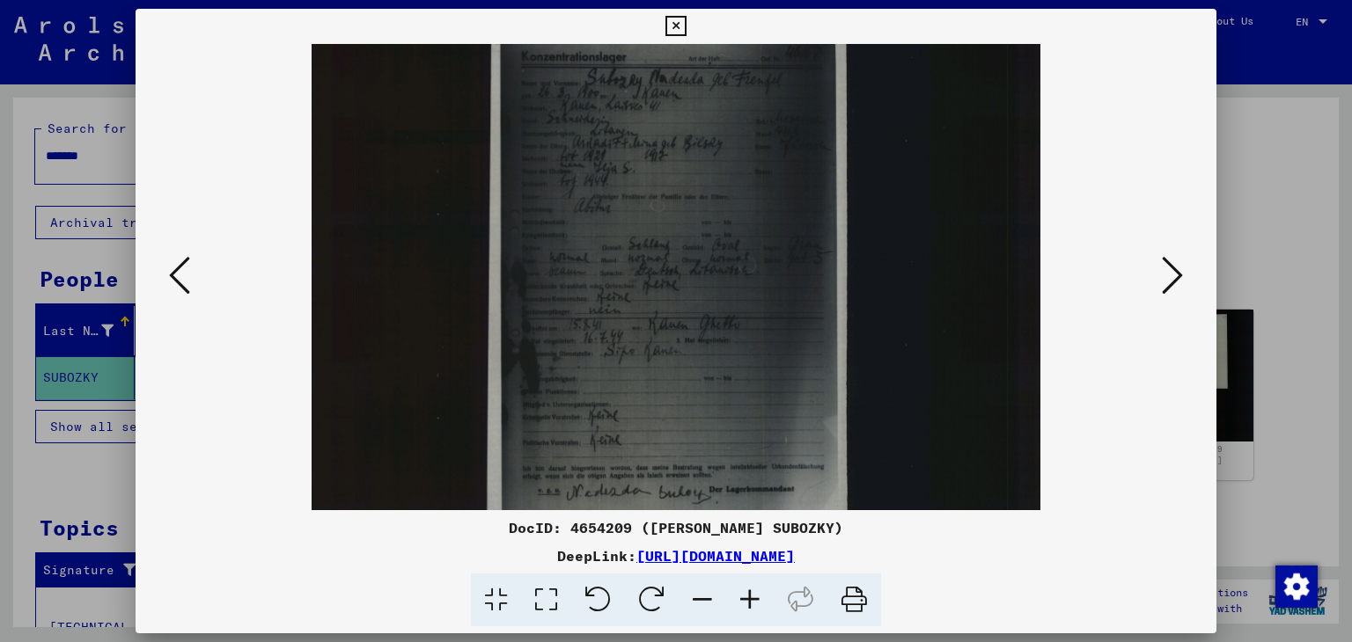
click at [746, 605] on icon at bounding box center [750, 601] width 48 height 54
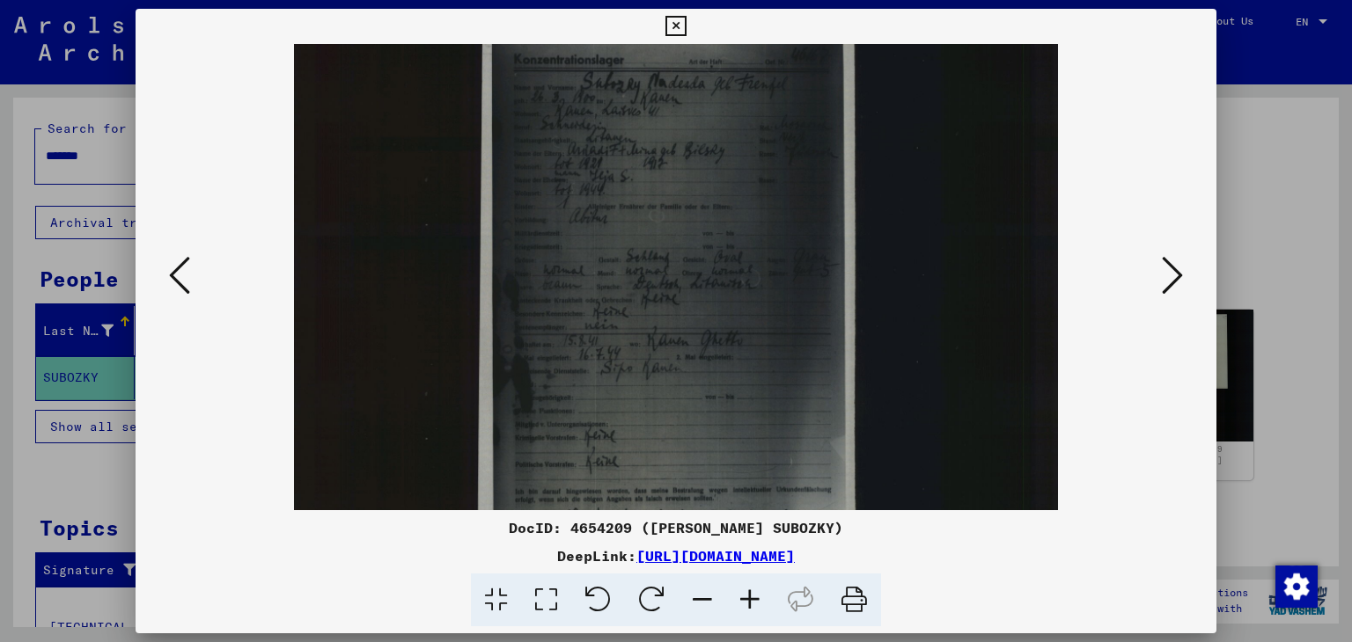
click at [746, 605] on icon at bounding box center [750, 601] width 48 height 54
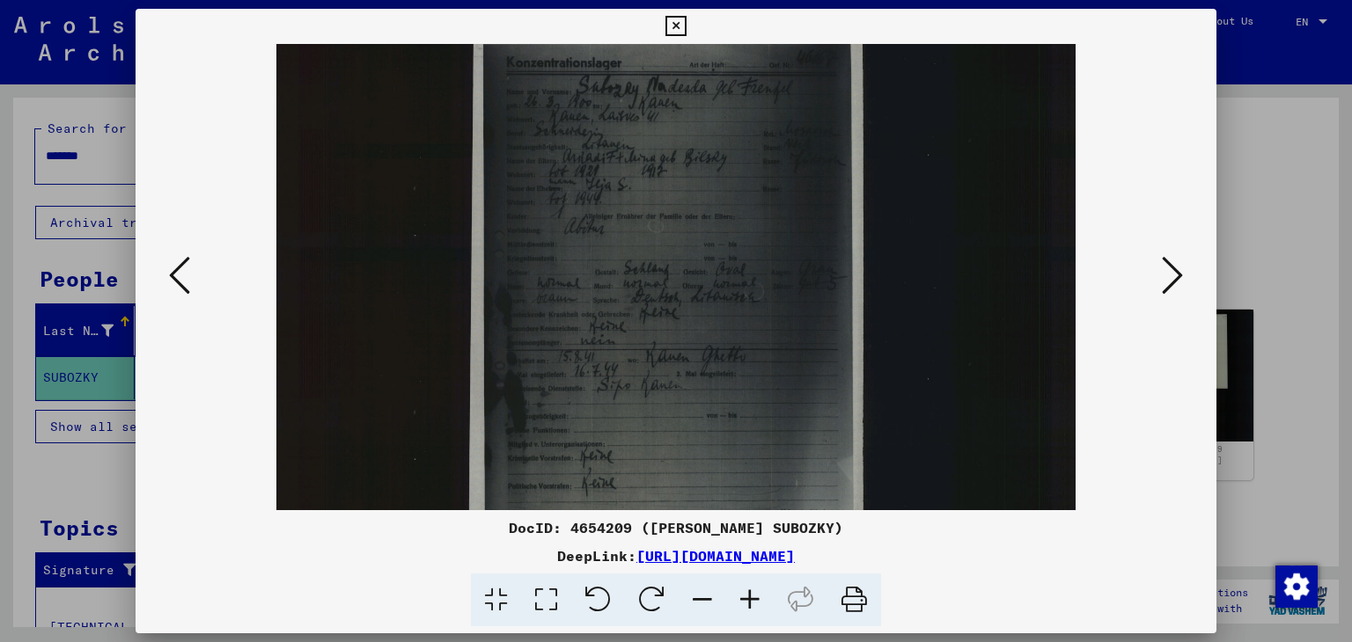
click at [746, 605] on icon at bounding box center [750, 601] width 48 height 54
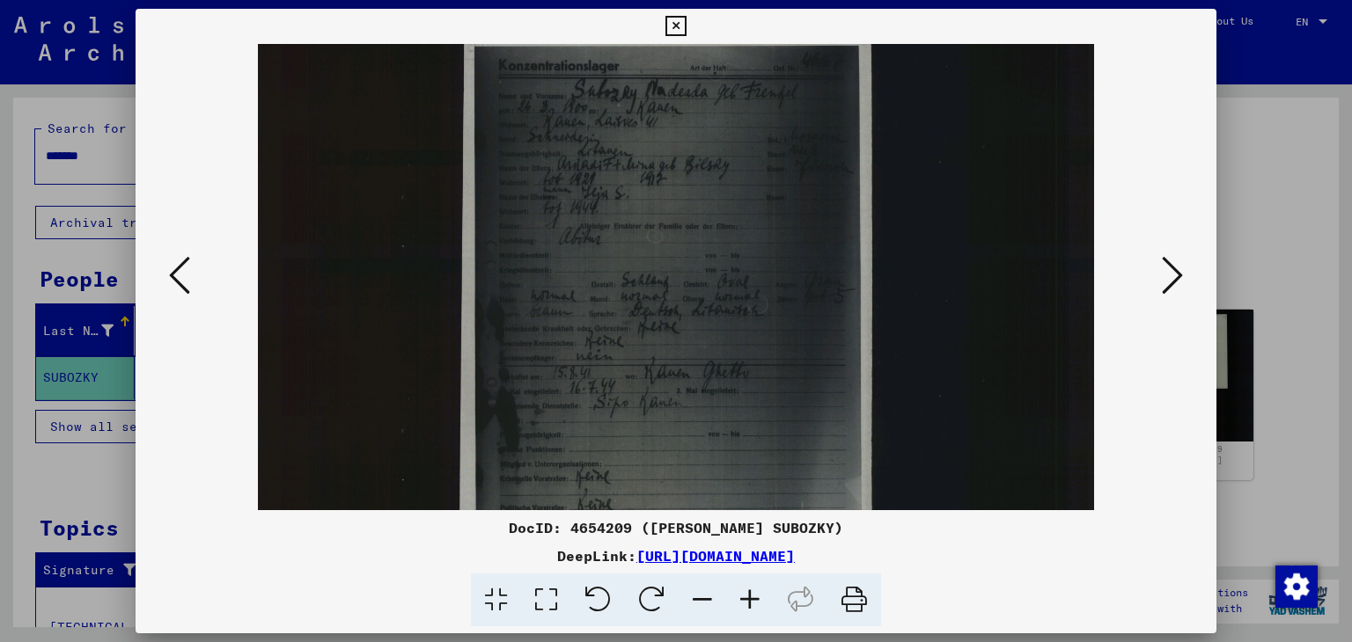
click at [746, 605] on icon at bounding box center [750, 601] width 48 height 54
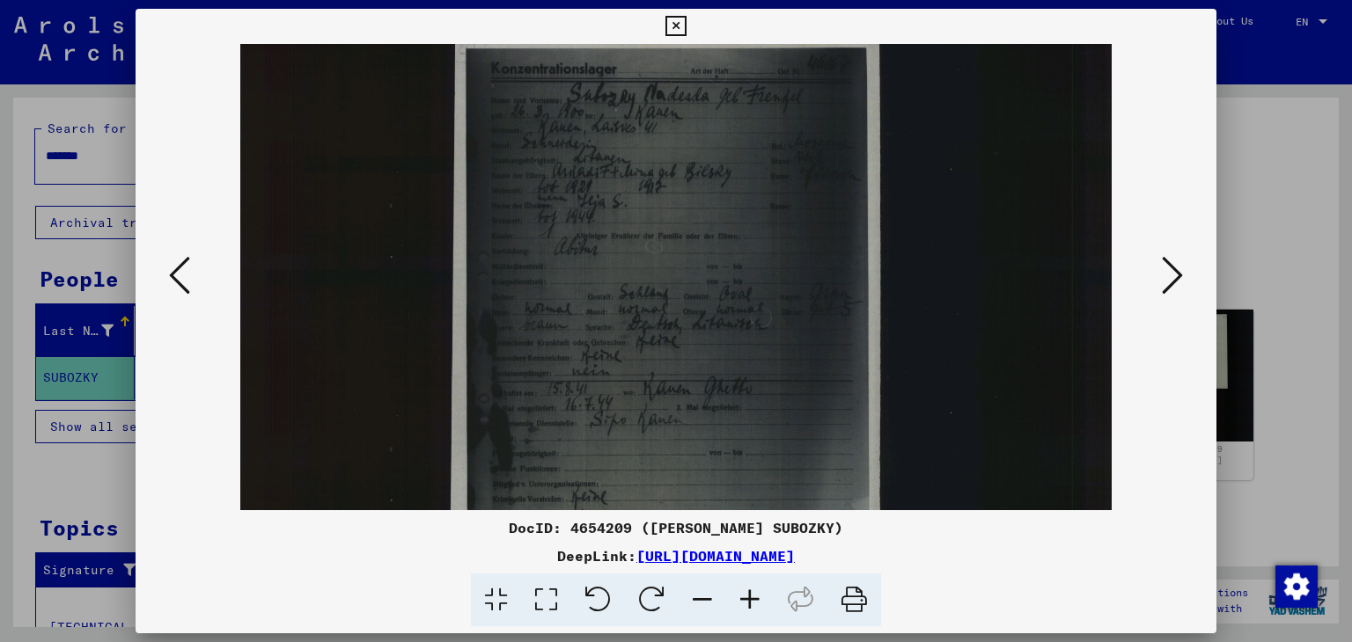
click at [746, 605] on icon at bounding box center [750, 601] width 48 height 54
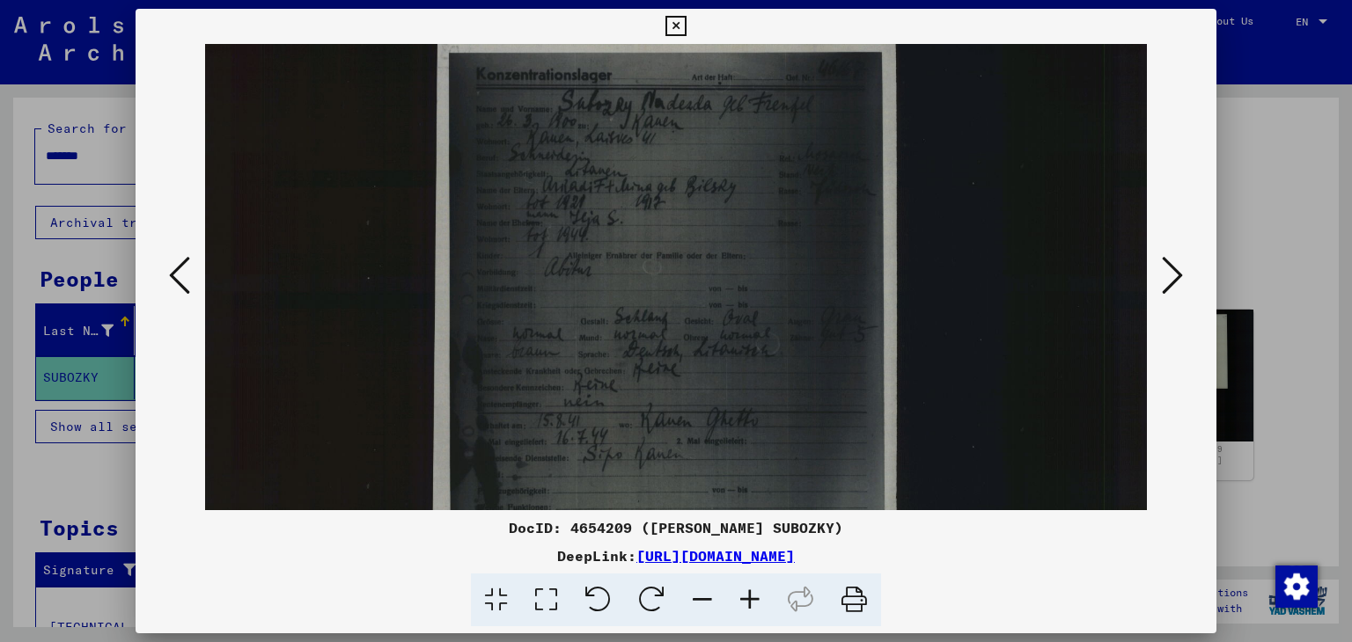
click at [746, 605] on icon at bounding box center [750, 601] width 48 height 54
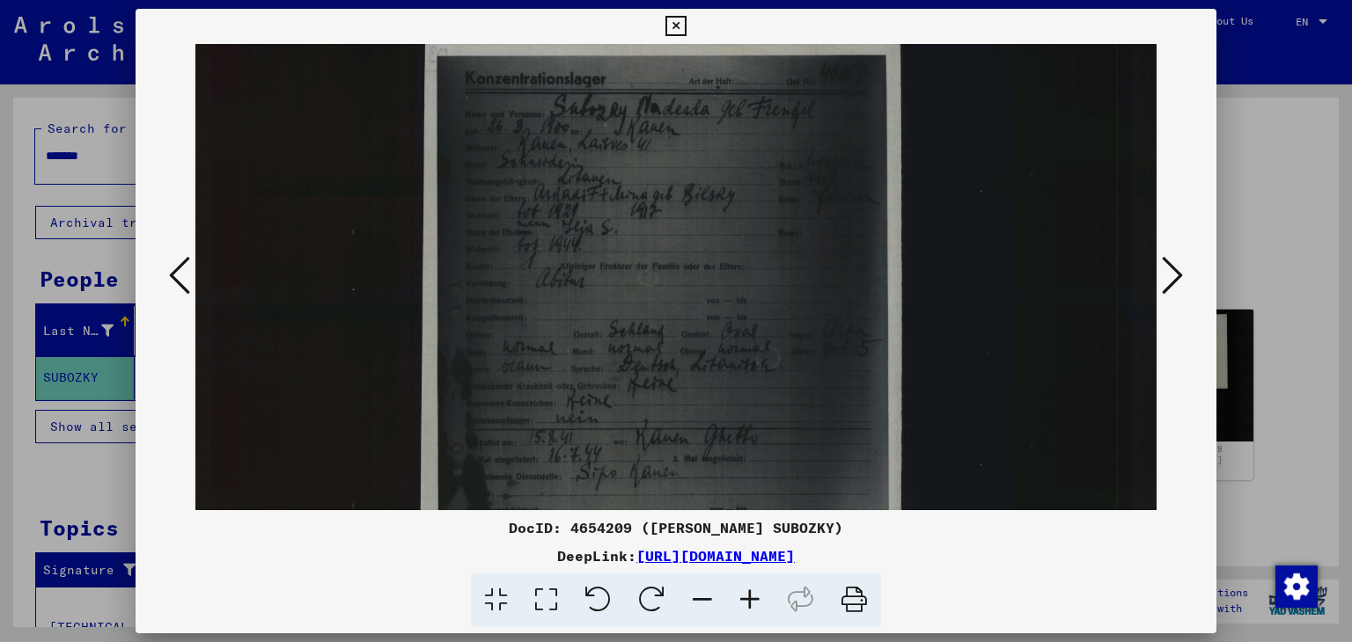
scroll to position [47, 15]
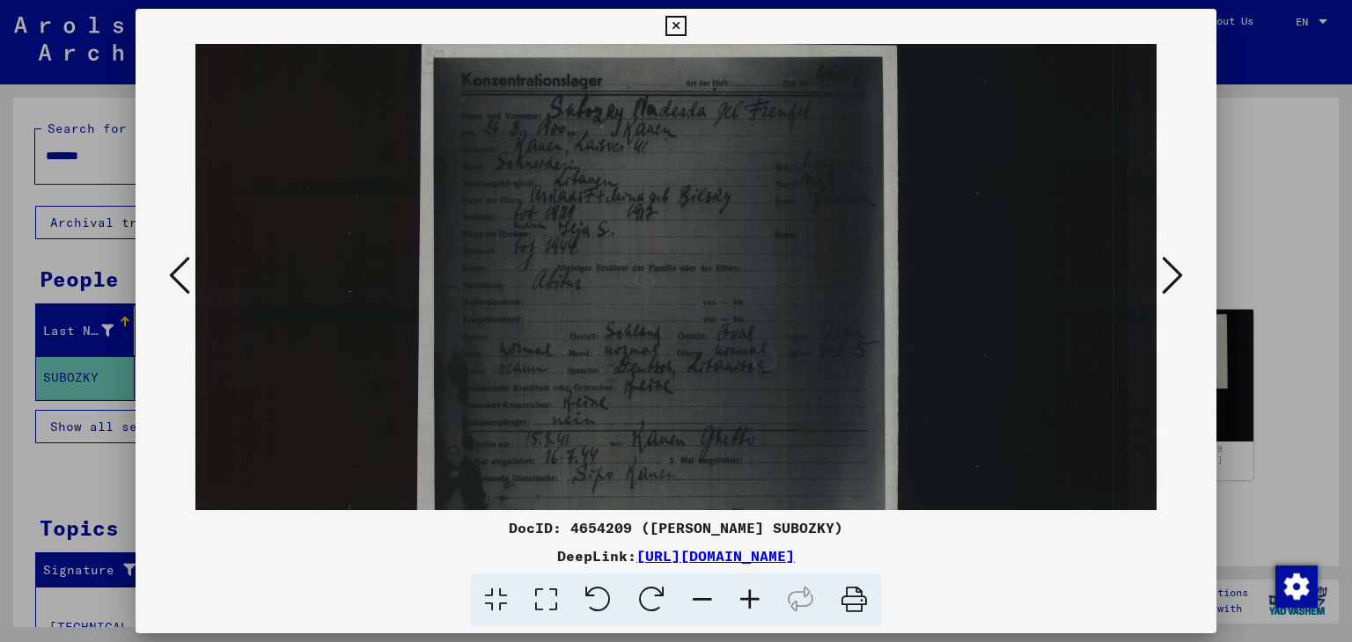
drag, startPoint x: 797, startPoint y: 424, endPoint x: 686, endPoint y: 427, distance: 110.9
click at [686, 427] on img at bounding box center [668, 604] width 977 height 1214
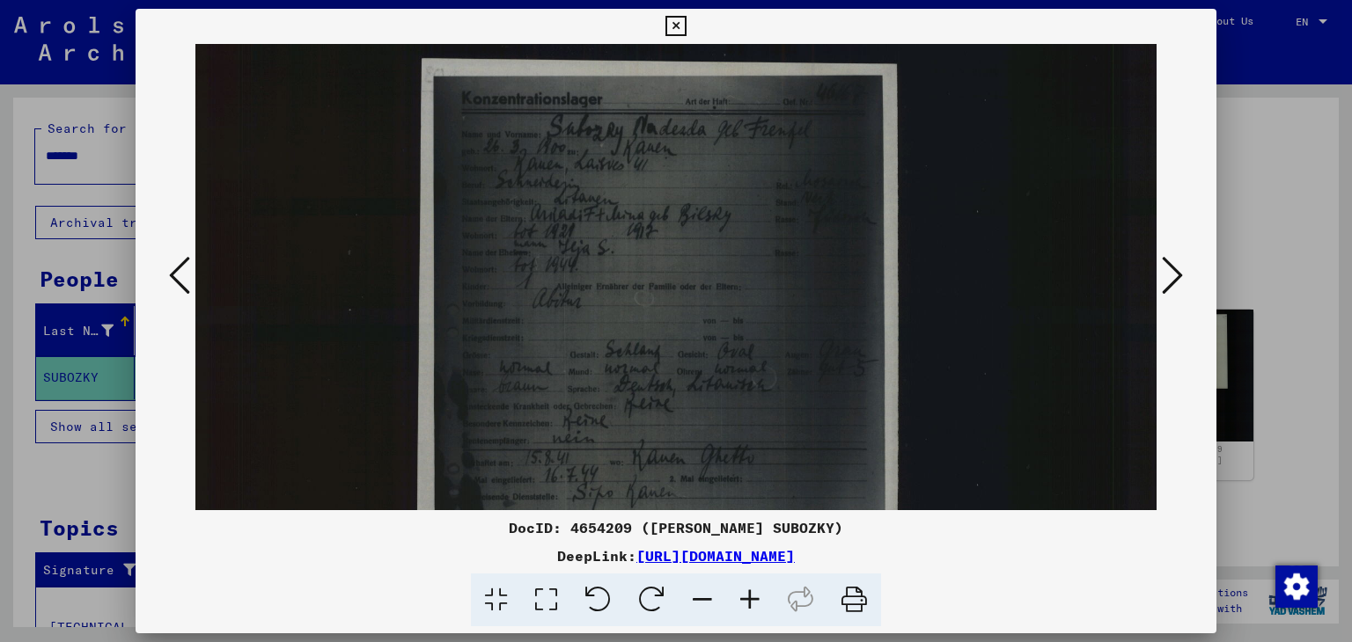
scroll to position [26, 15]
drag, startPoint x: 765, startPoint y: 351, endPoint x: 700, endPoint y: 372, distance: 68.5
click at [700, 372] on img at bounding box center [668, 625] width 977 height 1214
click at [679, 21] on icon at bounding box center [675, 26] width 20 height 21
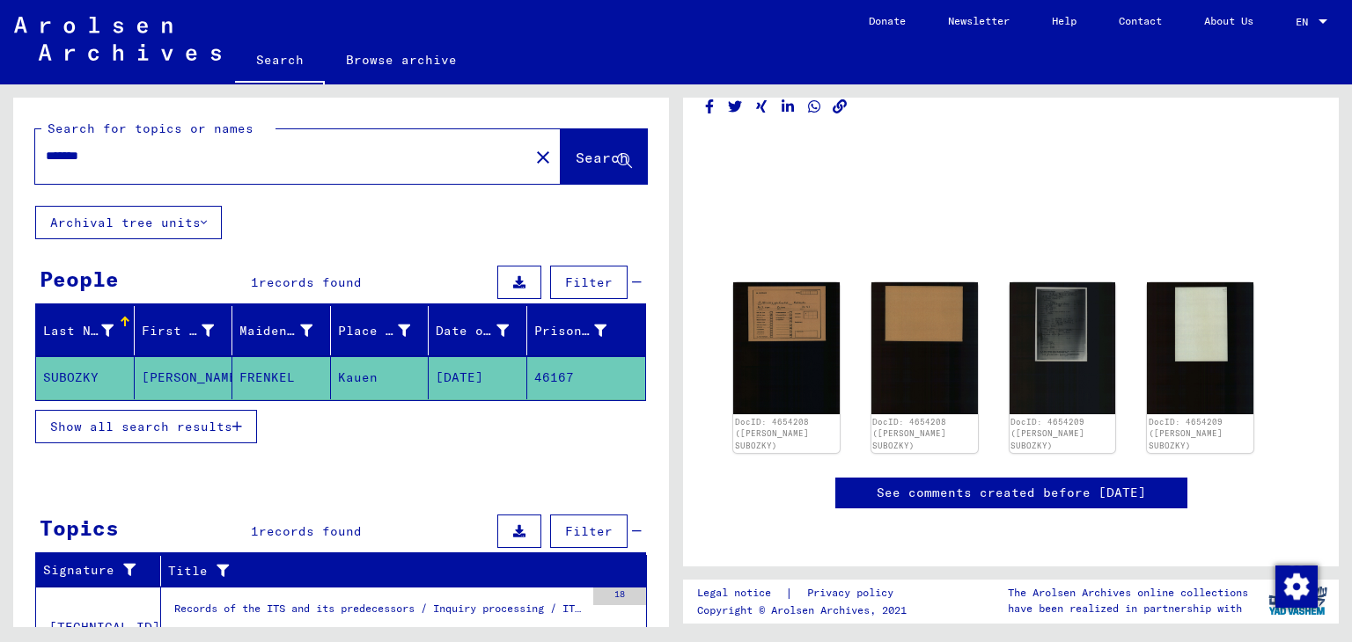
scroll to position [525, 0]
